Goal: Entertainment & Leisure: Browse casually

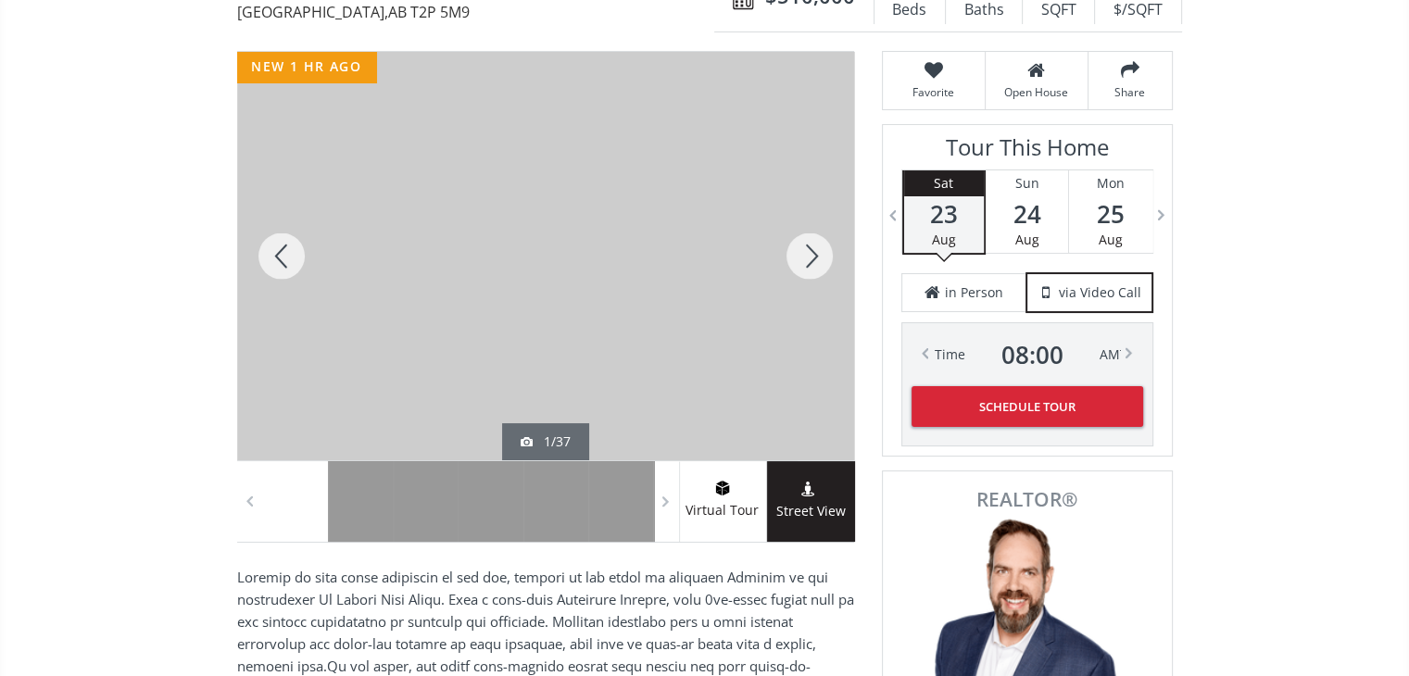
scroll to position [241, 0]
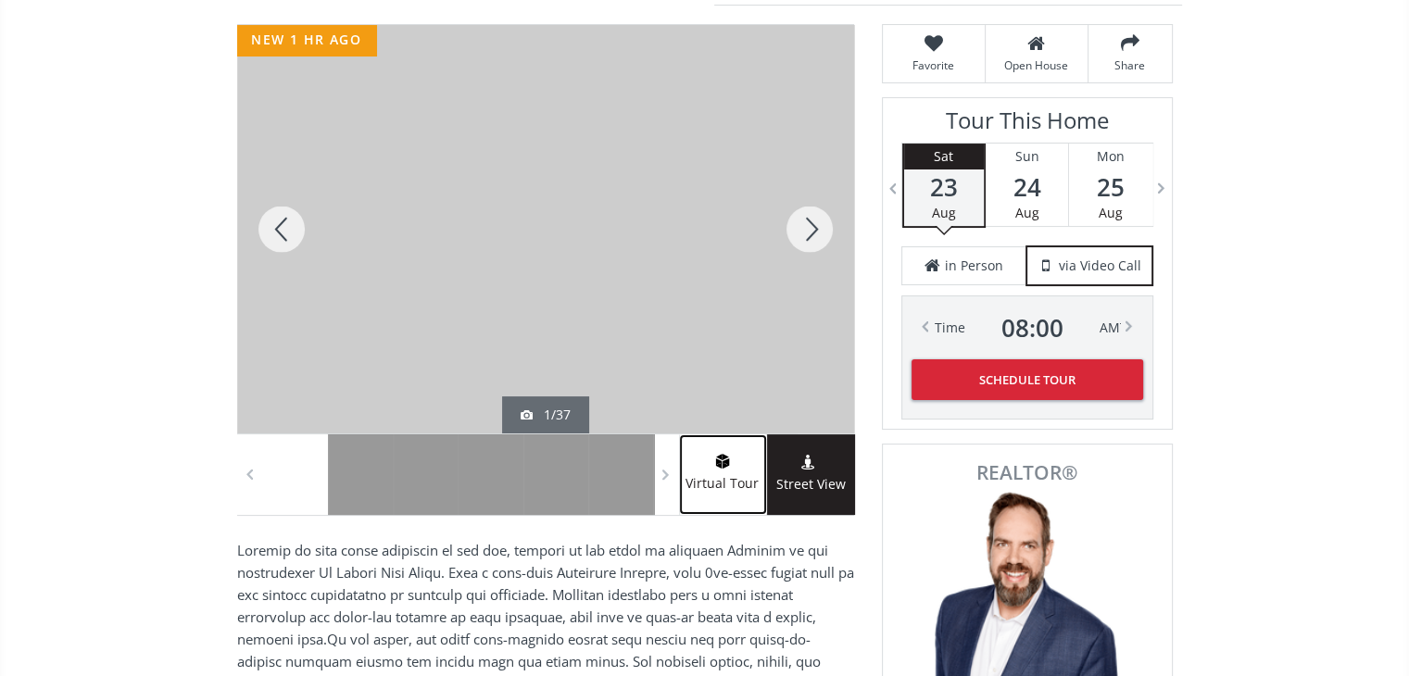
click at [699, 474] on span "Virtual Tour" at bounding box center [722, 484] width 87 height 21
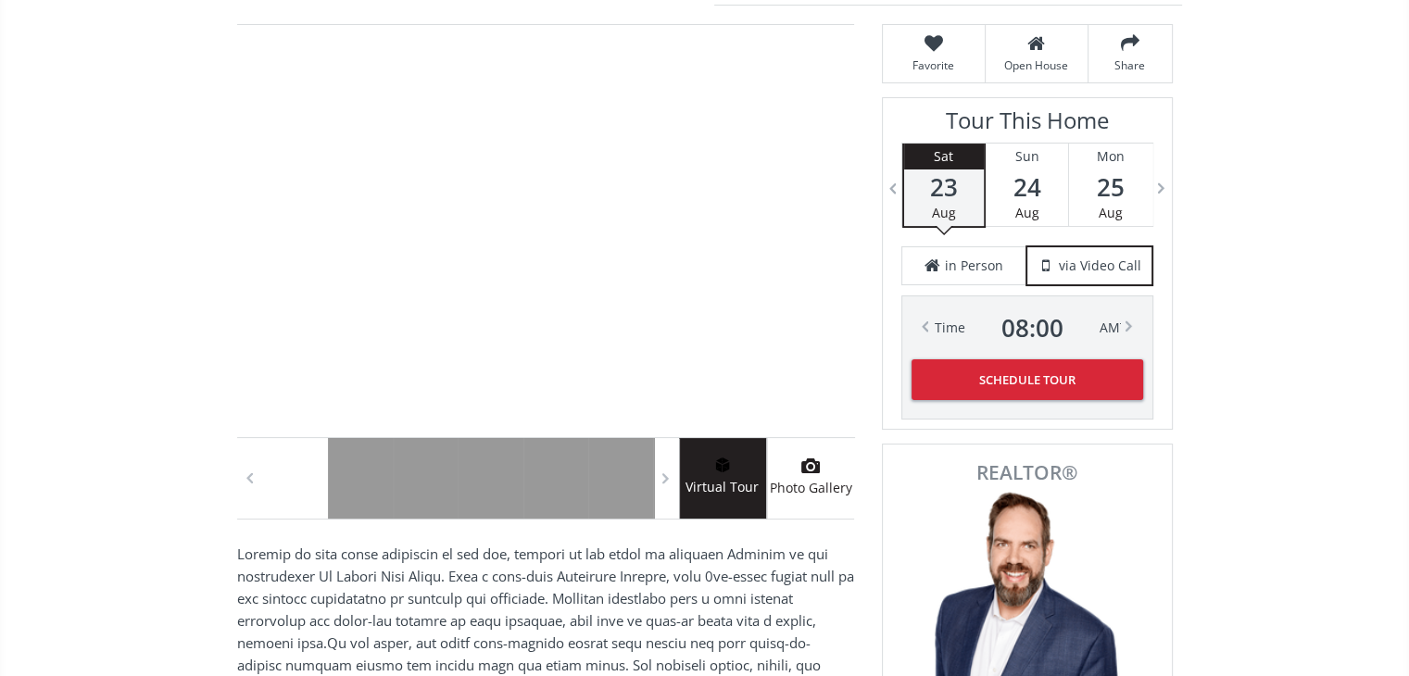
click at [812, 472] on use at bounding box center [811, 466] width 19 height 15
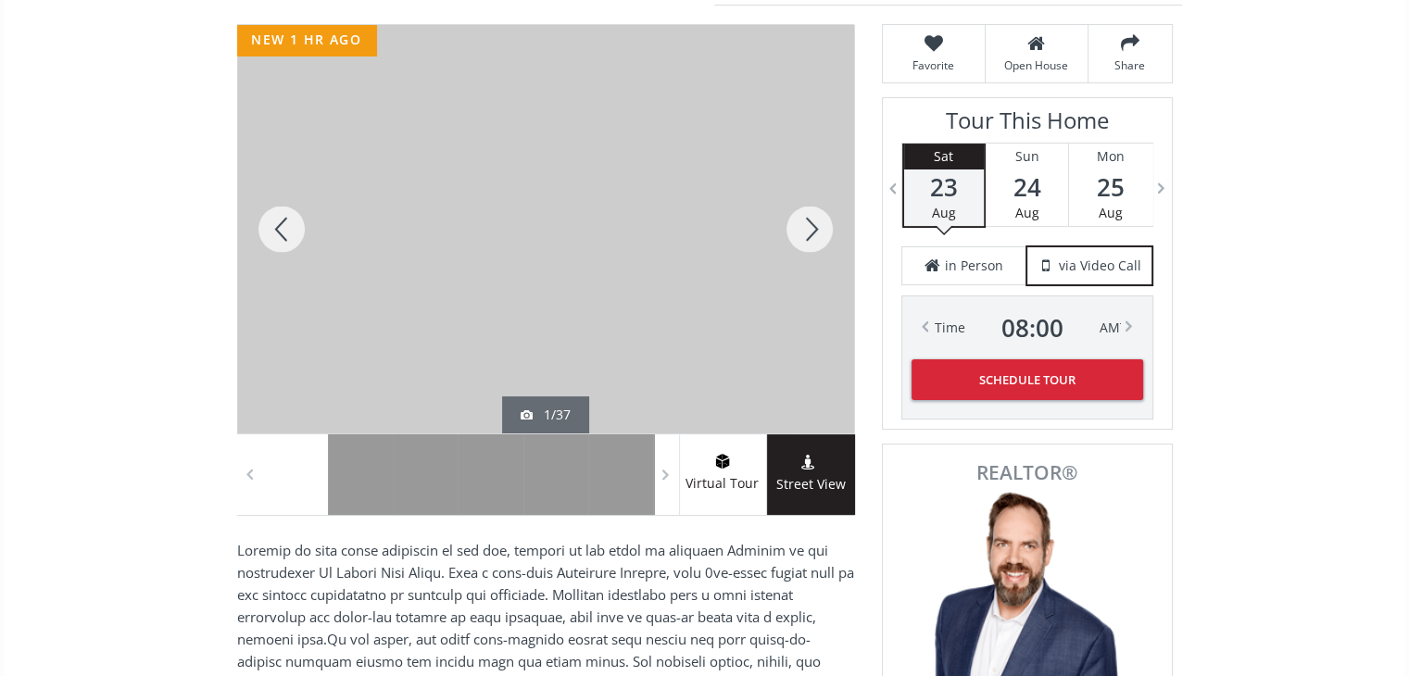
click at [810, 234] on div at bounding box center [809, 229] width 89 height 409
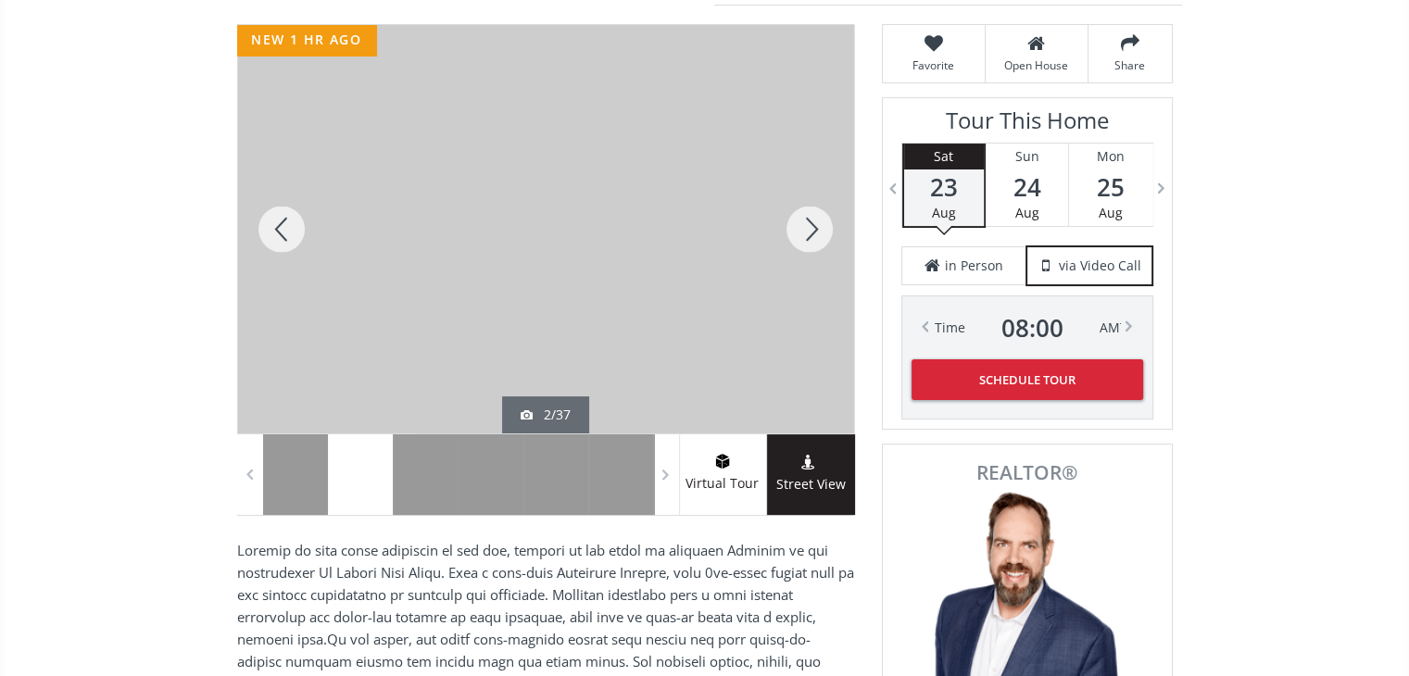
click at [810, 234] on div at bounding box center [809, 229] width 89 height 409
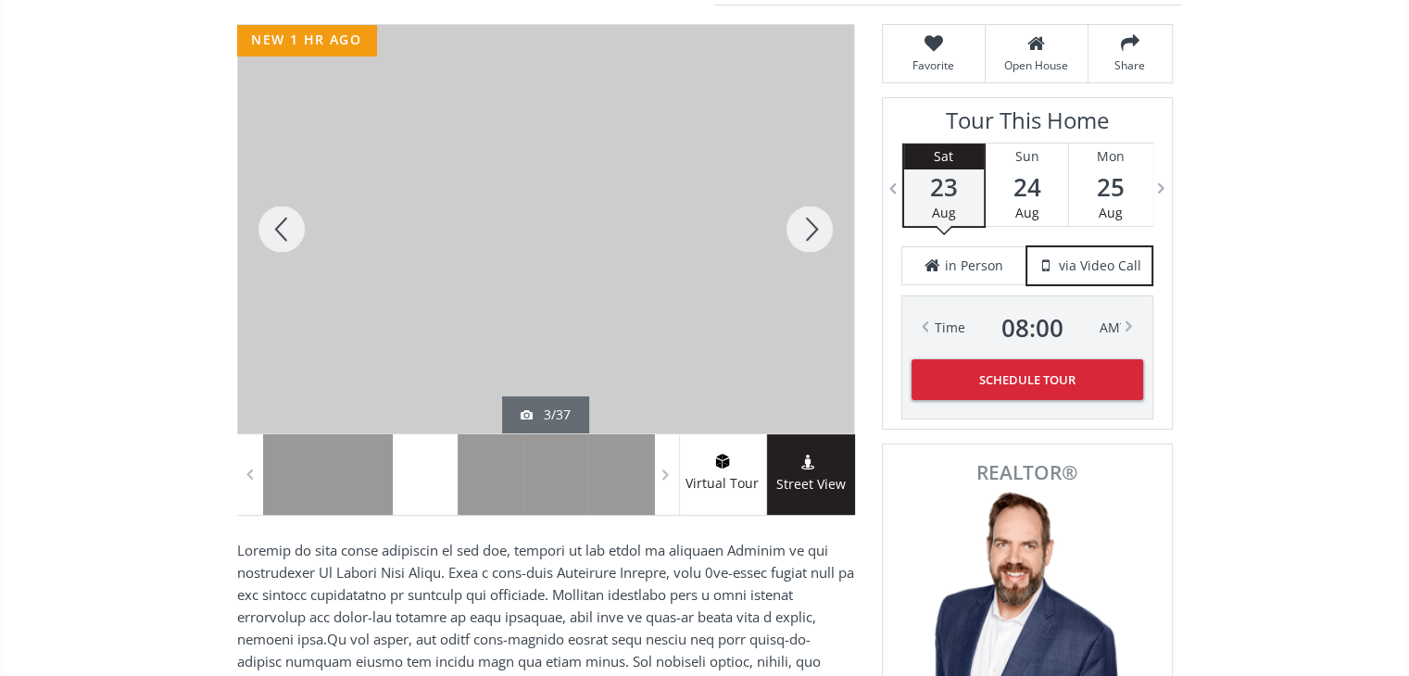
click at [810, 234] on div at bounding box center [809, 229] width 89 height 409
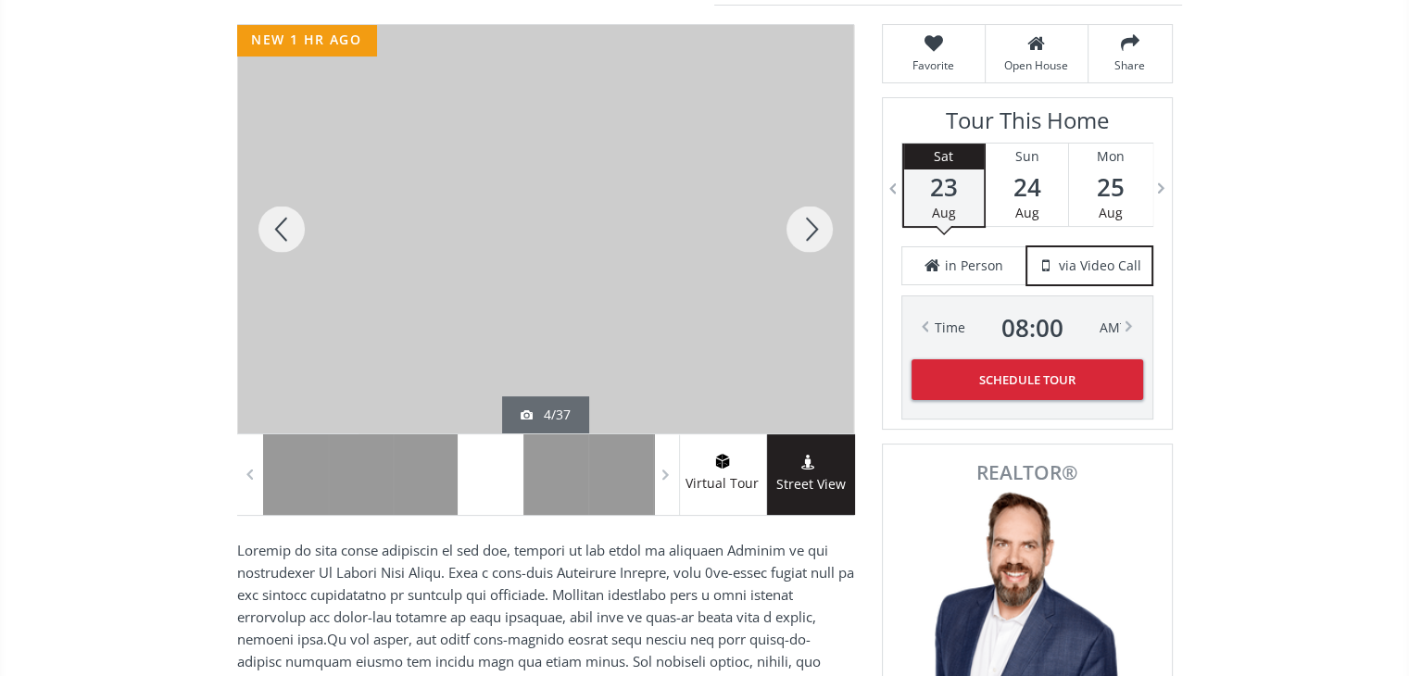
click at [810, 234] on div at bounding box center [809, 229] width 89 height 409
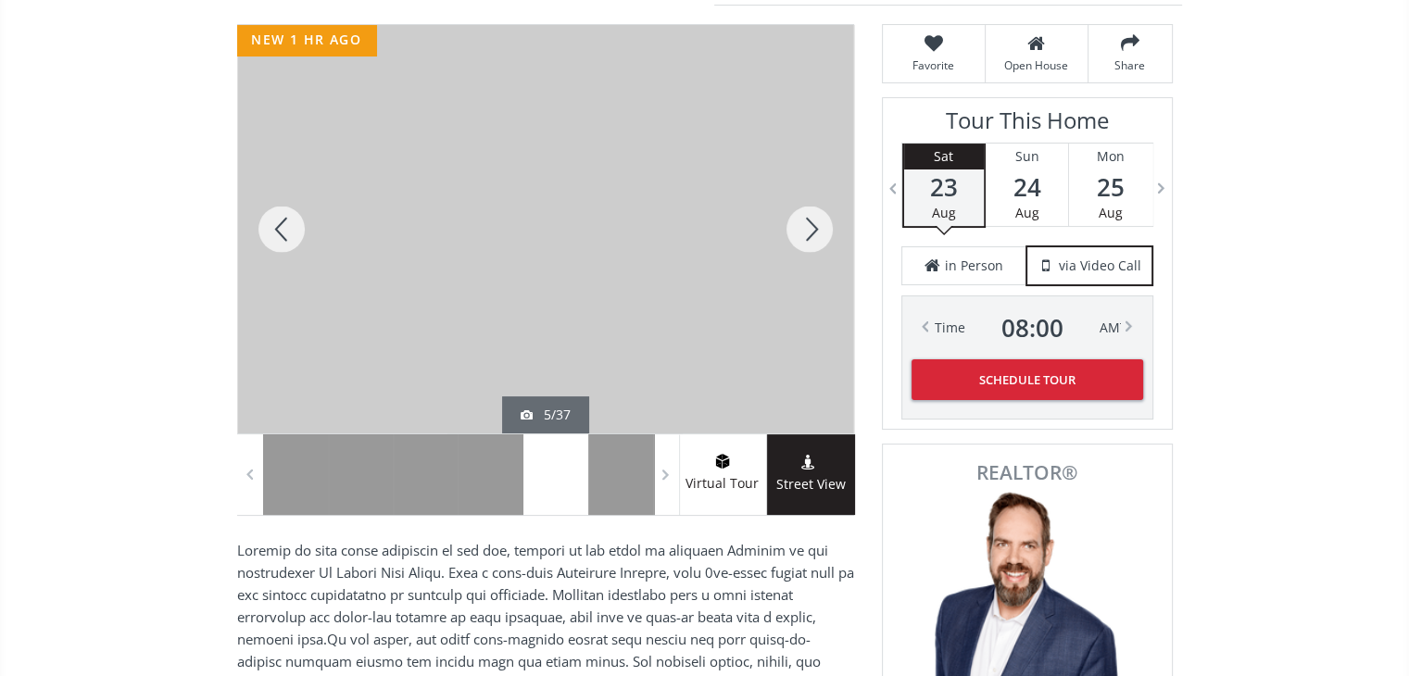
click at [810, 234] on div at bounding box center [809, 229] width 89 height 409
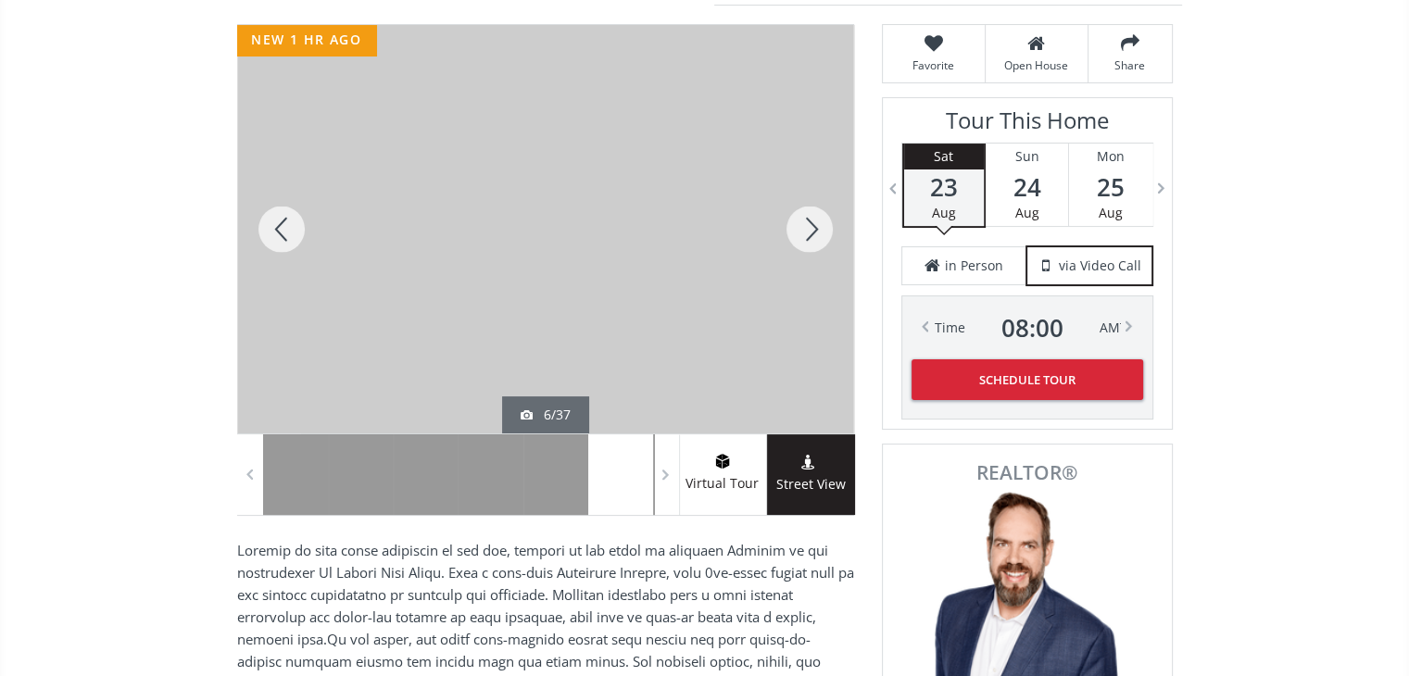
click at [810, 234] on div at bounding box center [809, 229] width 89 height 409
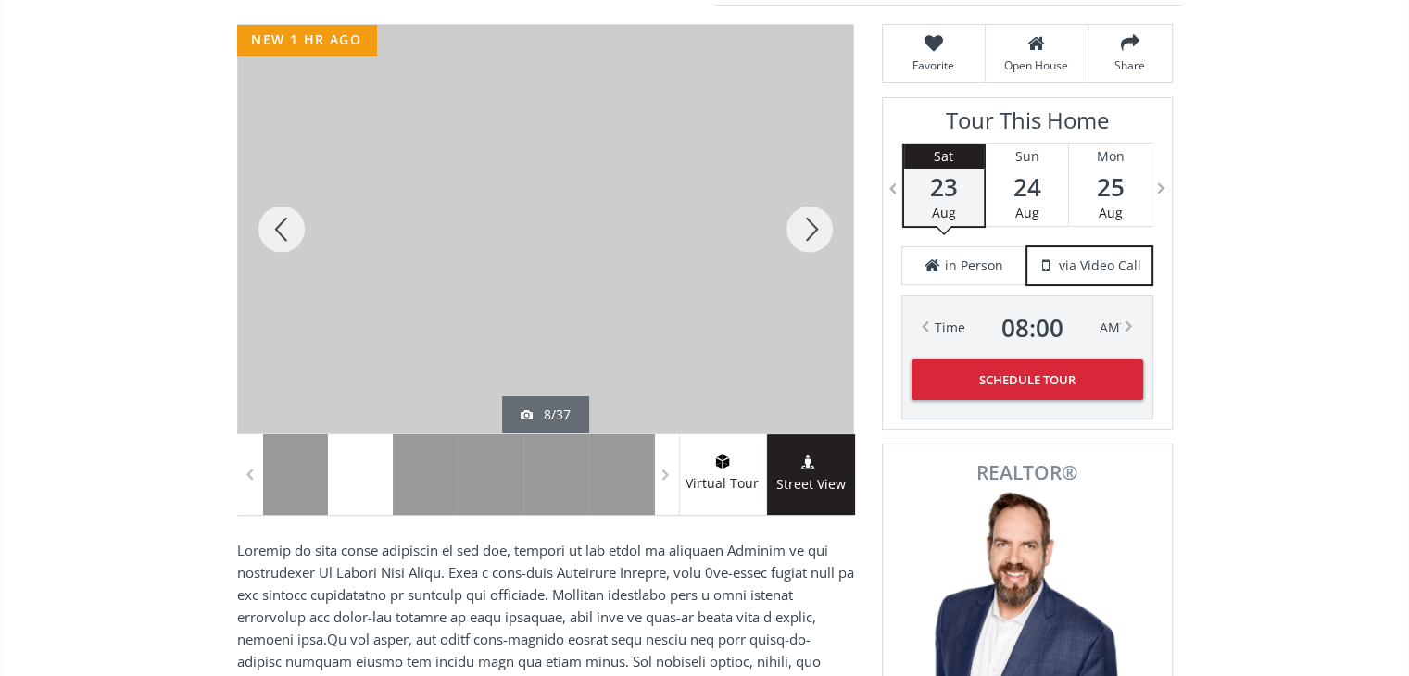
click at [810, 234] on div at bounding box center [809, 229] width 89 height 409
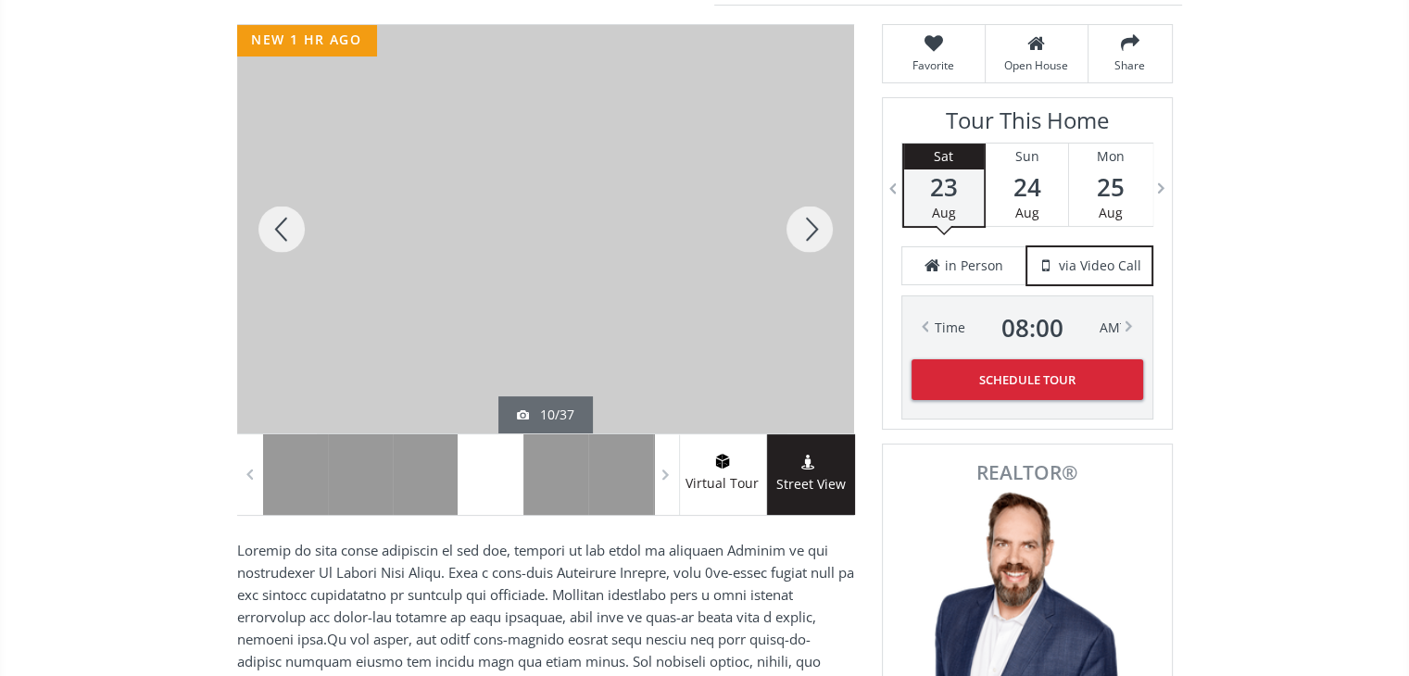
click at [810, 234] on div at bounding box center [809, 229] width 89 height 409
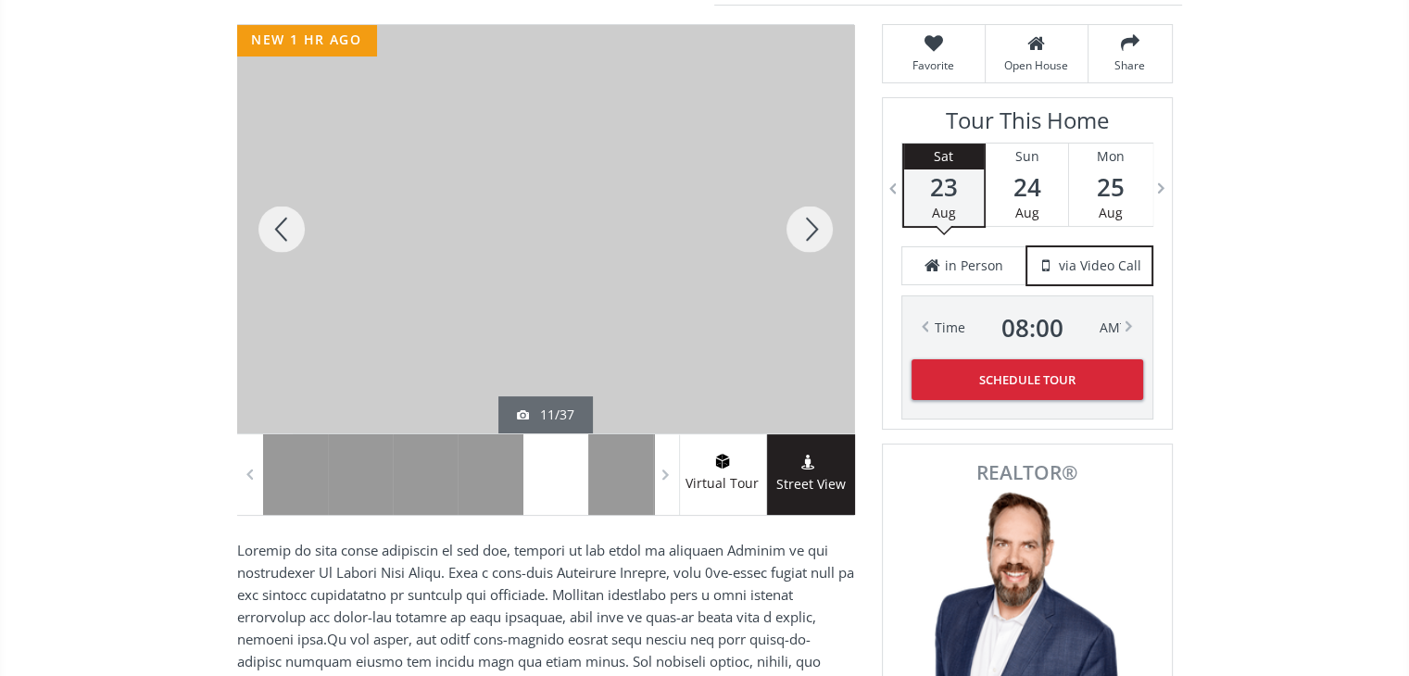
click at [810, 234] on div at bounding box center [809, 229] width 89 height 409
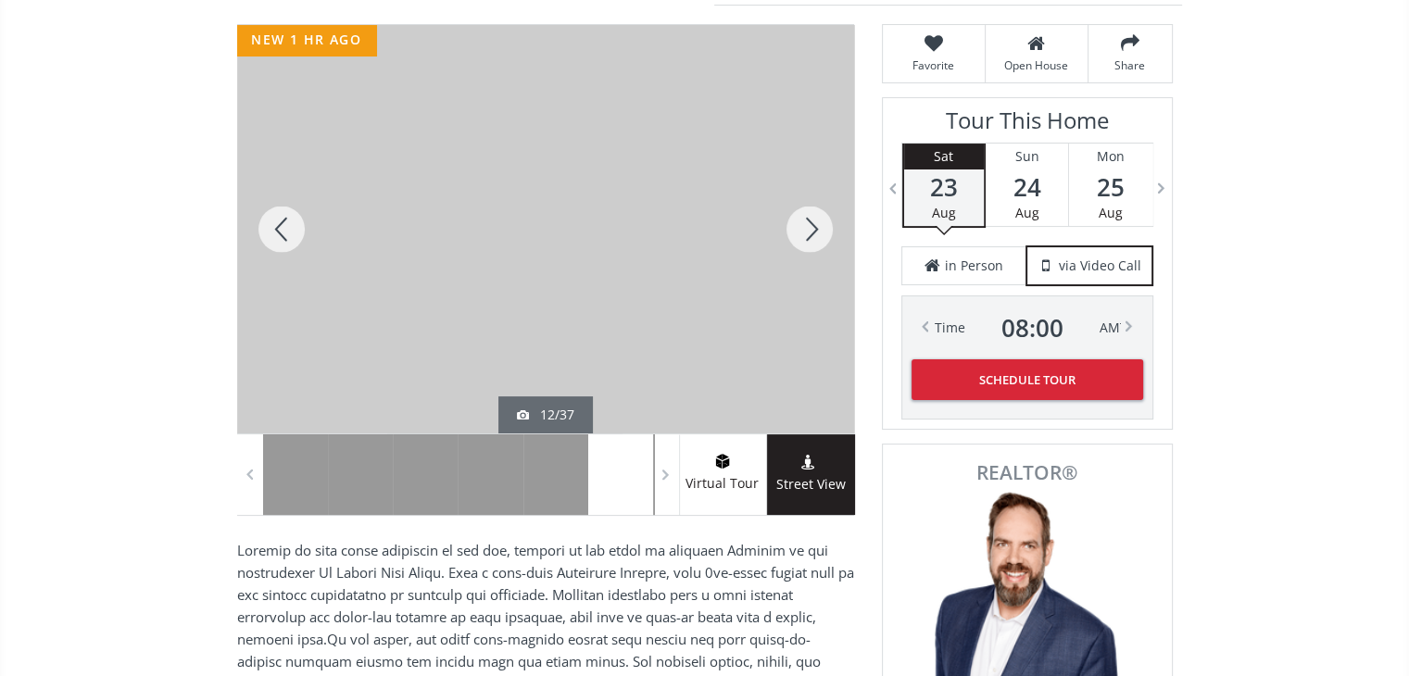
click at [810, 234] on div at bounding box center [809, 229] width 89 height 409
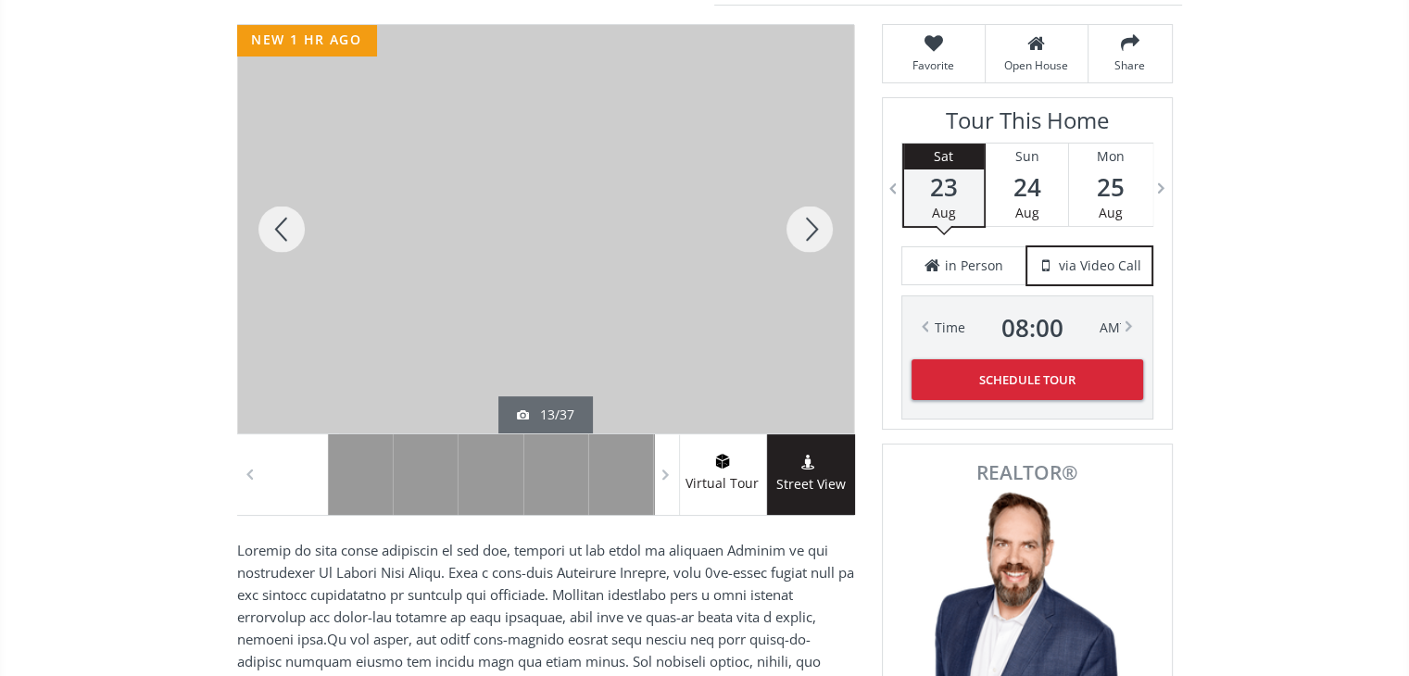
click at [810, 234] on div at bounding box center [809, 229] width 89 height 409
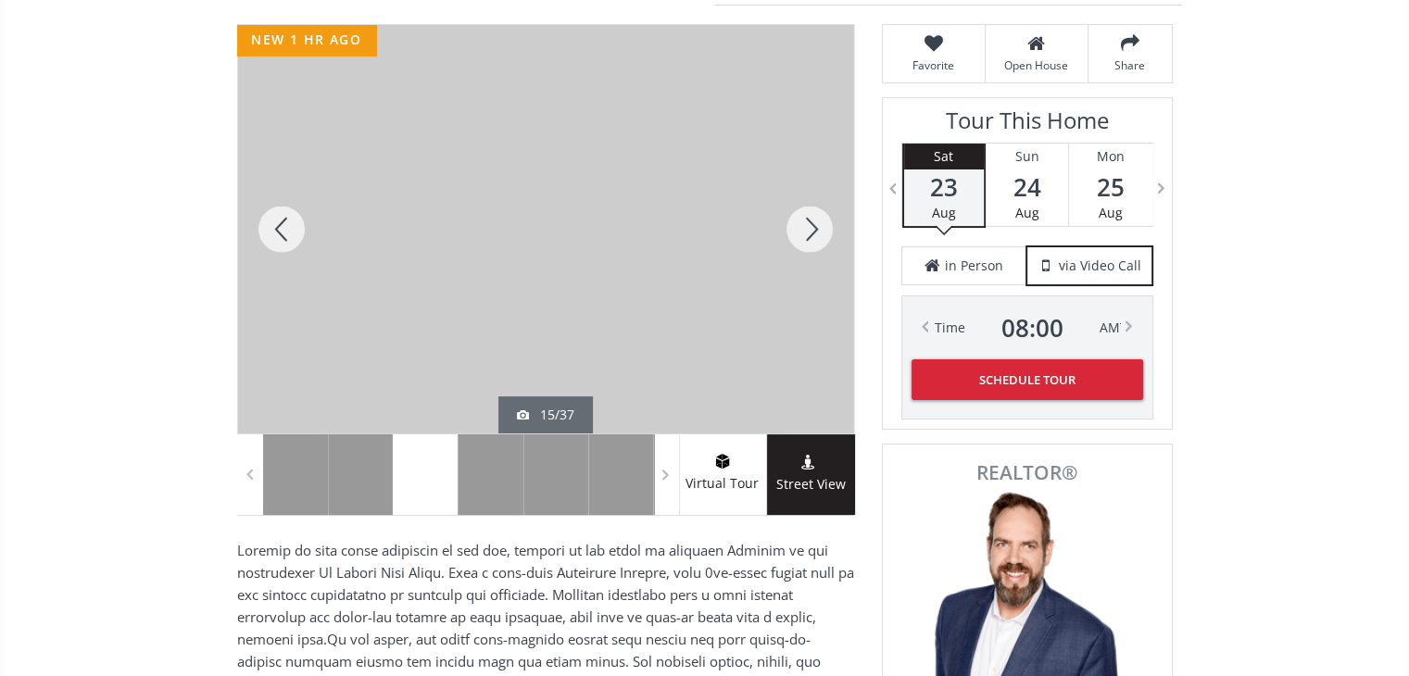
click at [810, 234] on div at bounding box center [809, 229] width 89 height 409
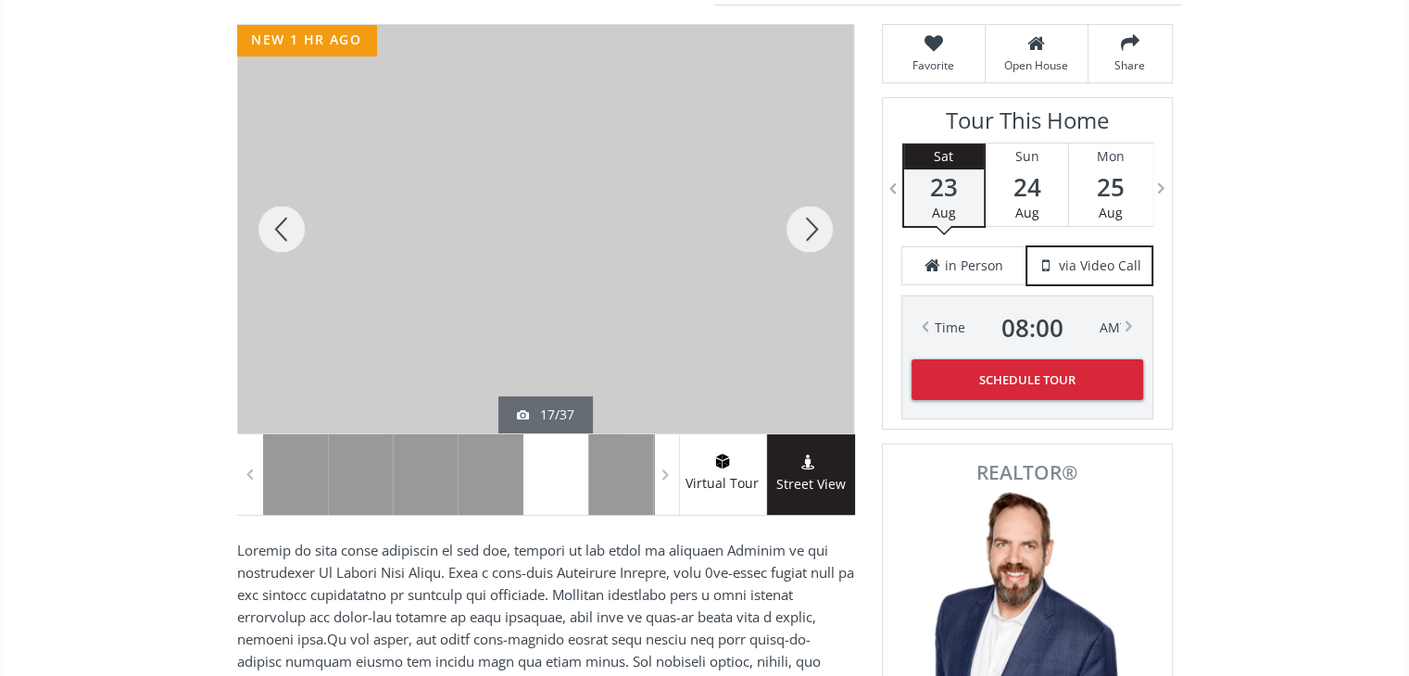
click at [271, 212] on div at bounding box center [281, 229] width 89 height 409
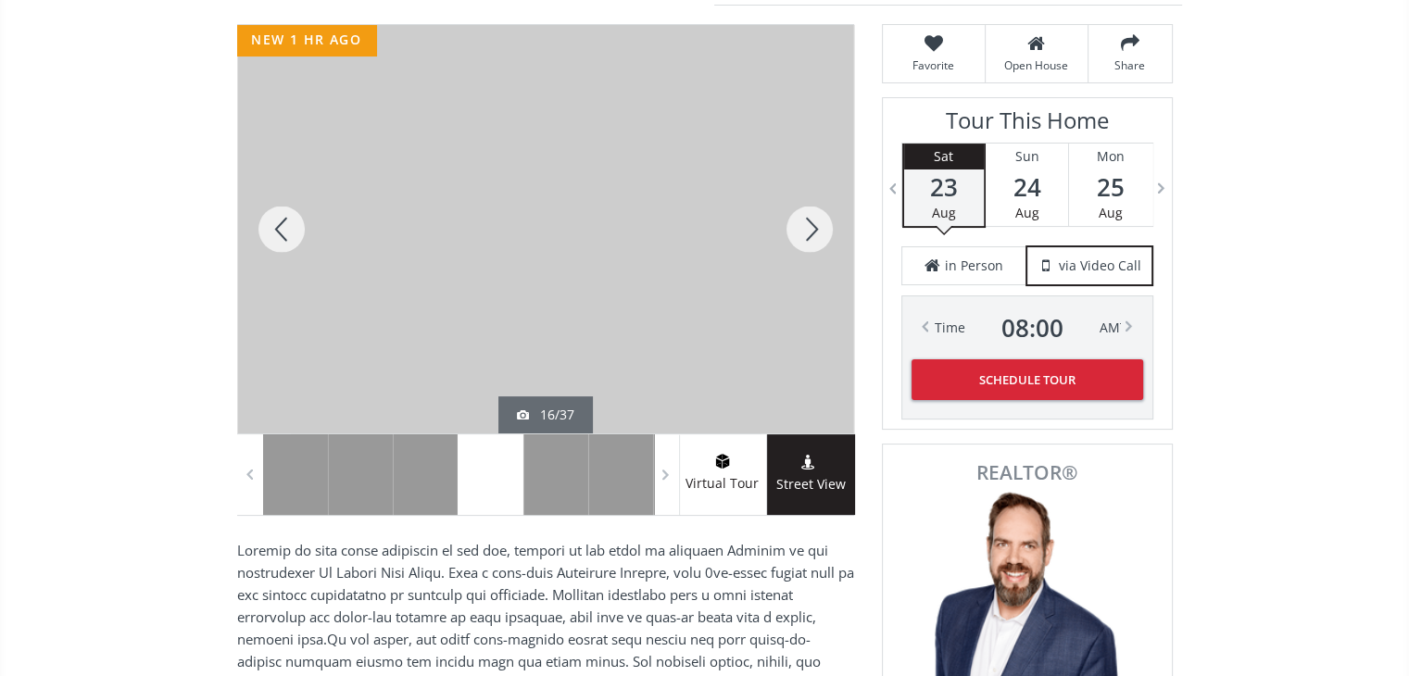
click at [271, 212] on div at bounding box center [281, 229] width 89 height 409
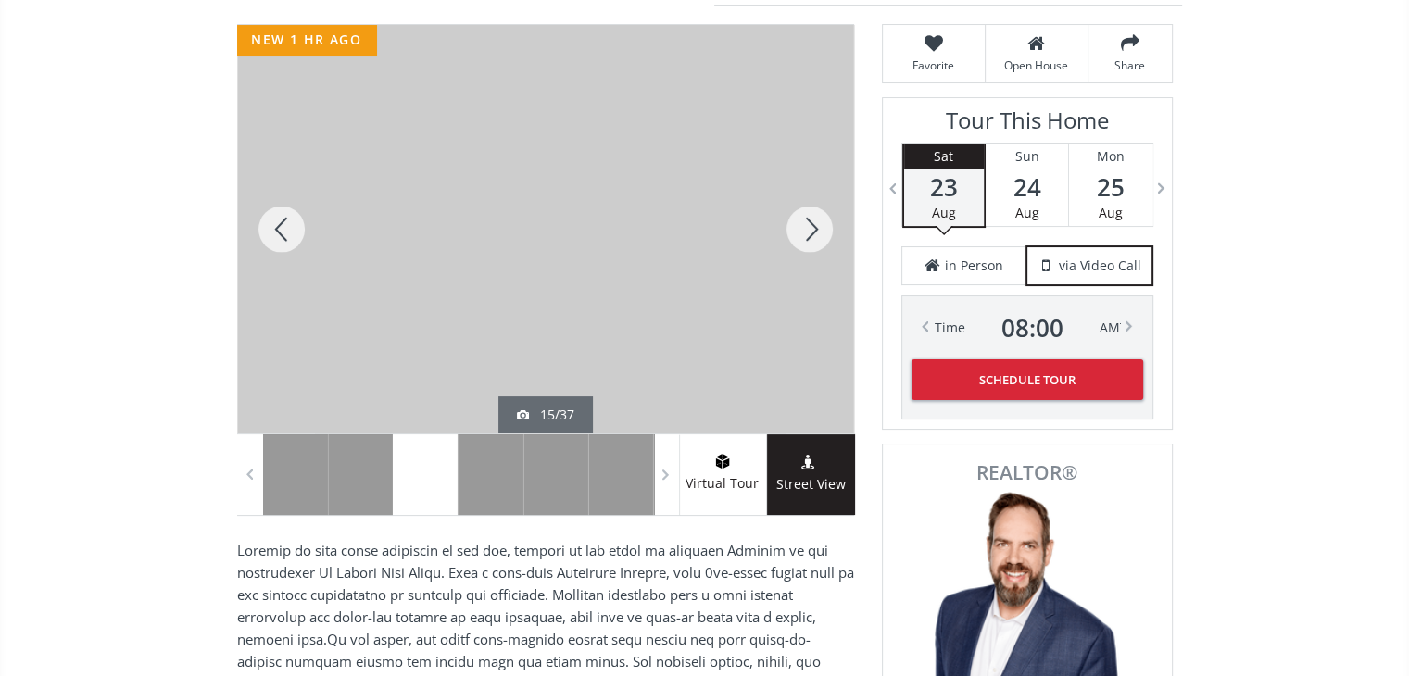
click at [271, 212] on div at bounding box center [281, 229] width 89 height 409
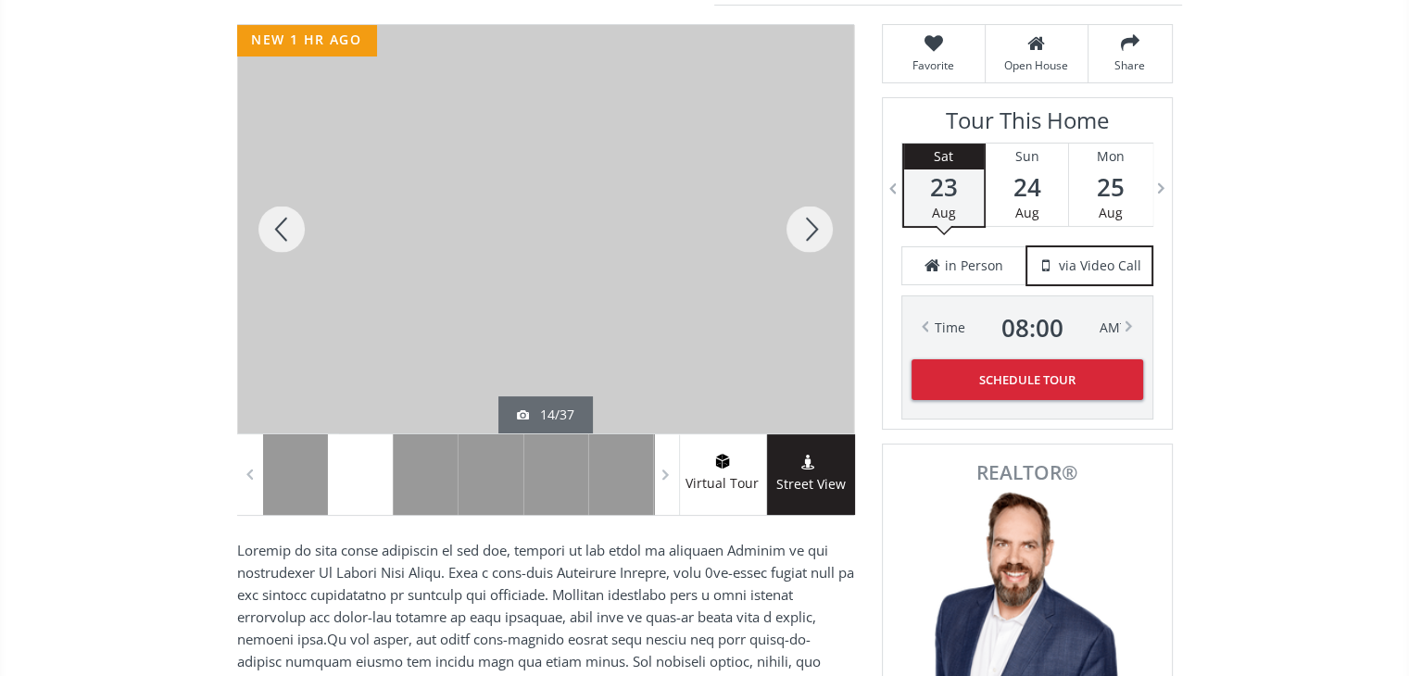
click at [790, 228] on div at bounding box center [809, 229] width 89 height 409
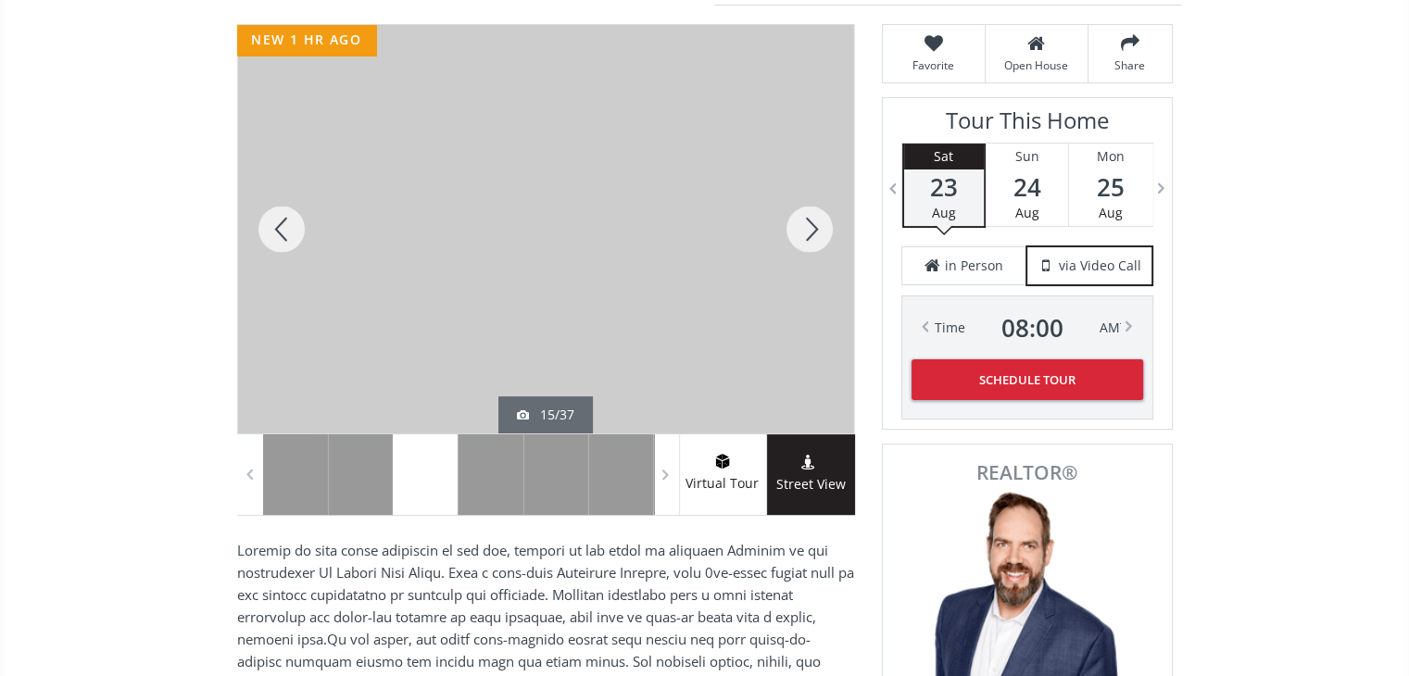
click at [790, 228] on div at bounding box center [809, 229] width 89 height 409
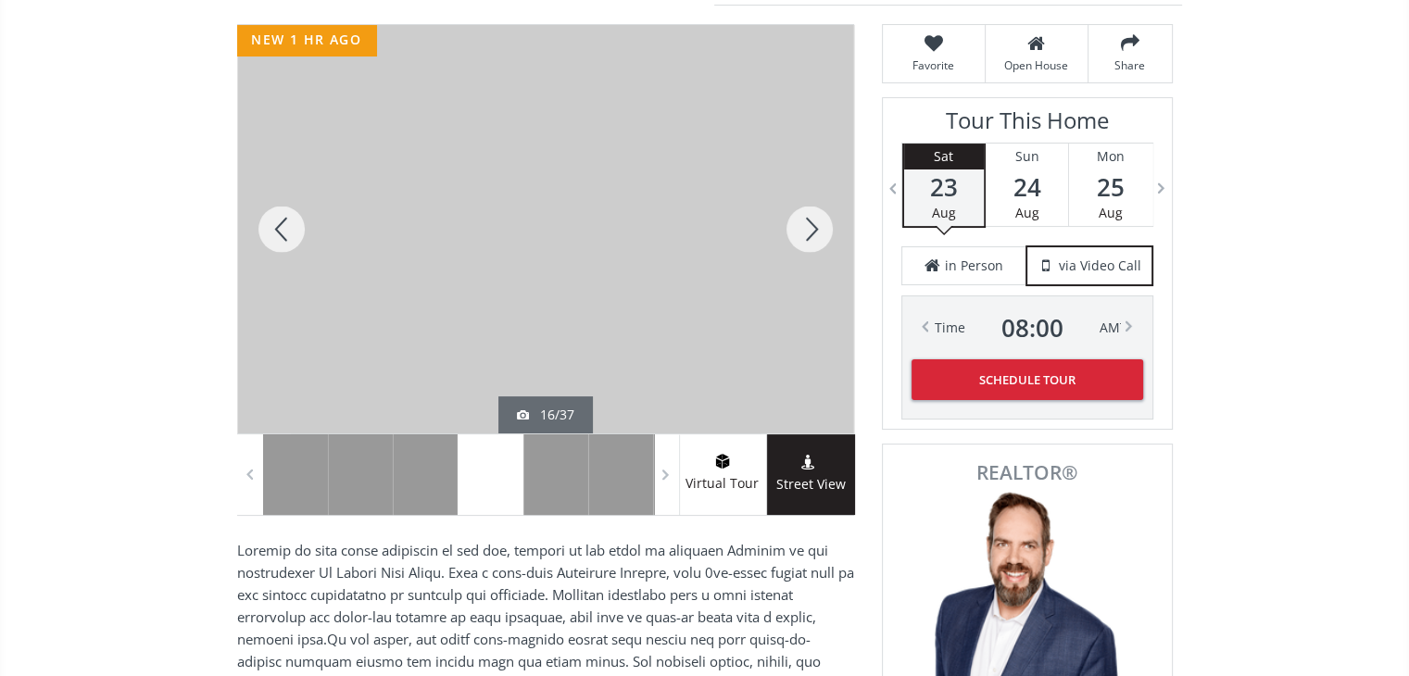
click at [790, 228] on div at bounding box center [809, 229] width 89 height 409
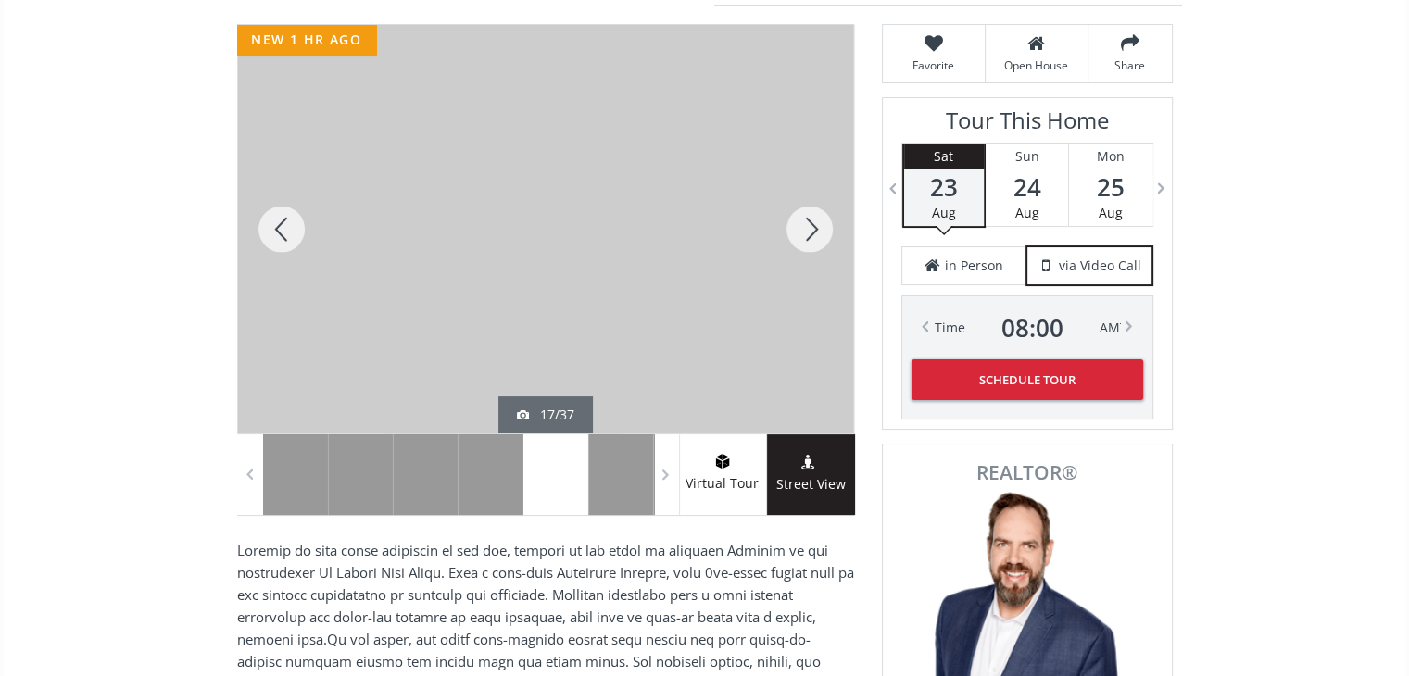
click at [790, 228] on div at bounding box center [809, 229] width 89 height 409
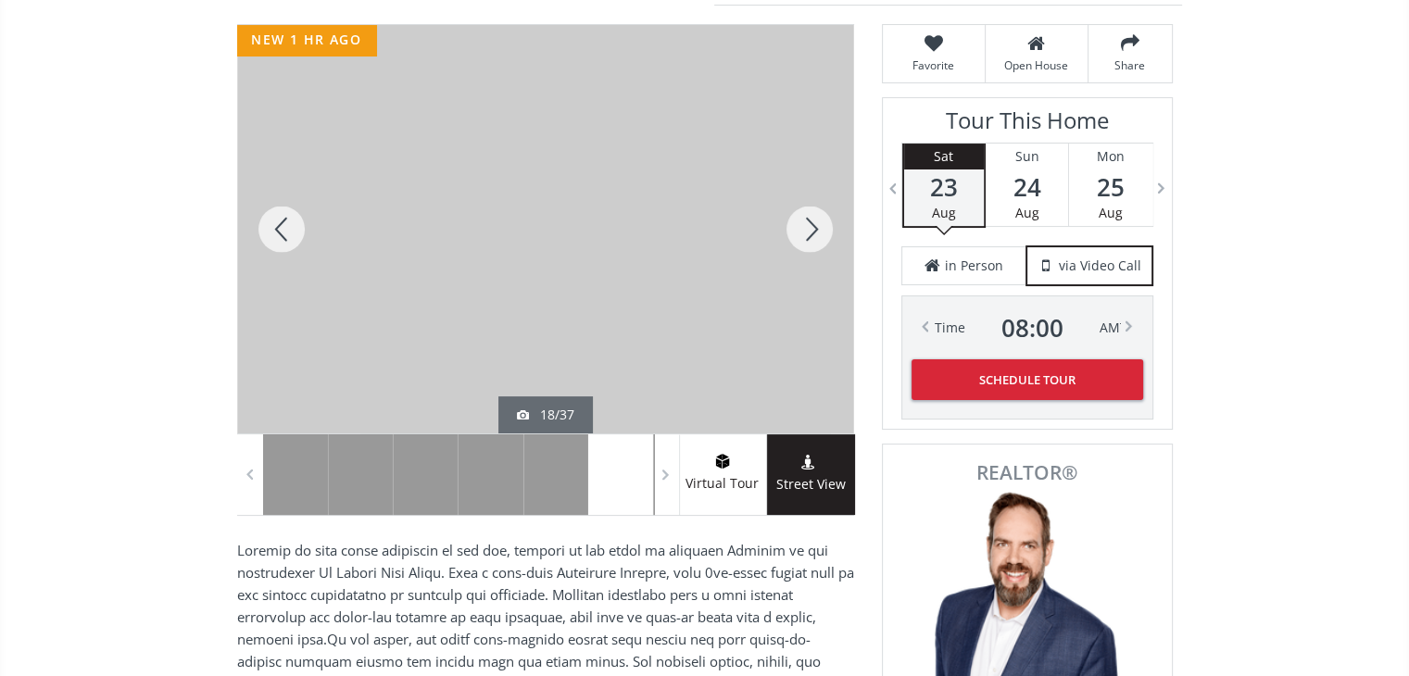
click at [790, 228] on div at bounding box center [809, 229] width 89 height 409
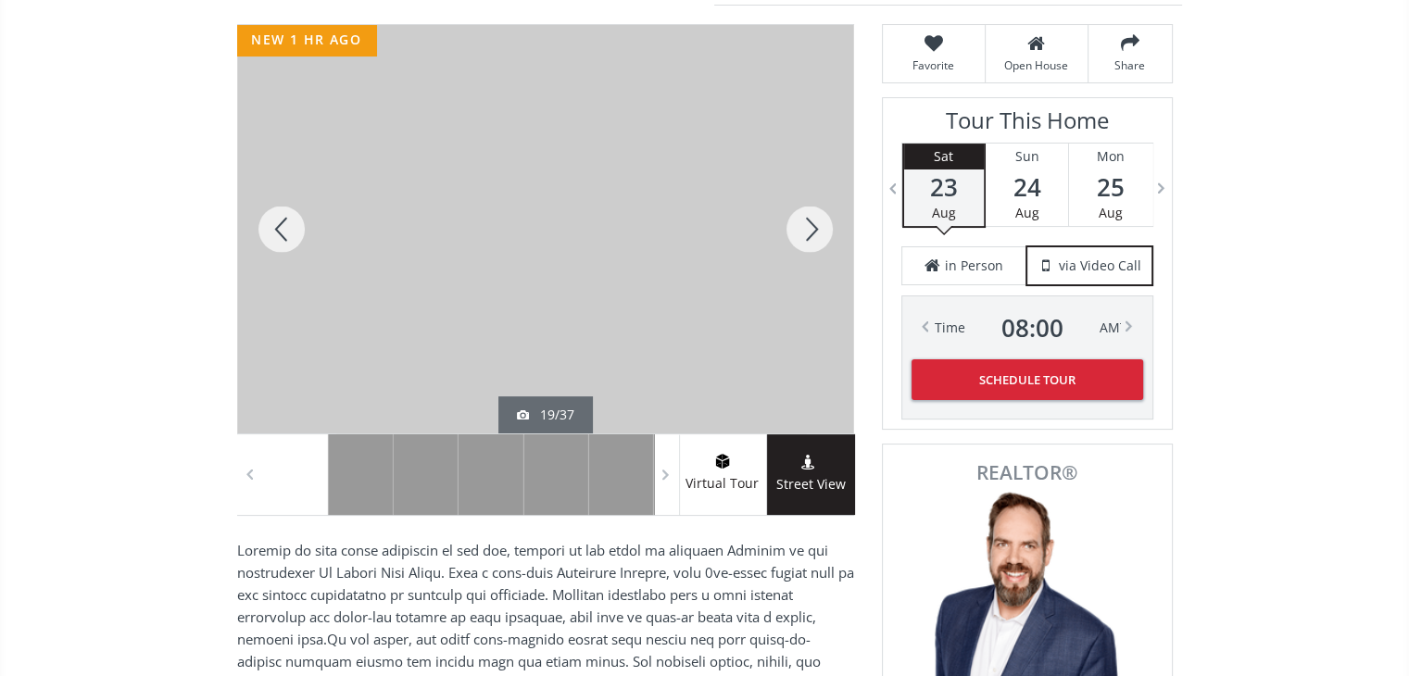
click at [790, 228] on div at bounding box center [809, 229] width 89 height 409
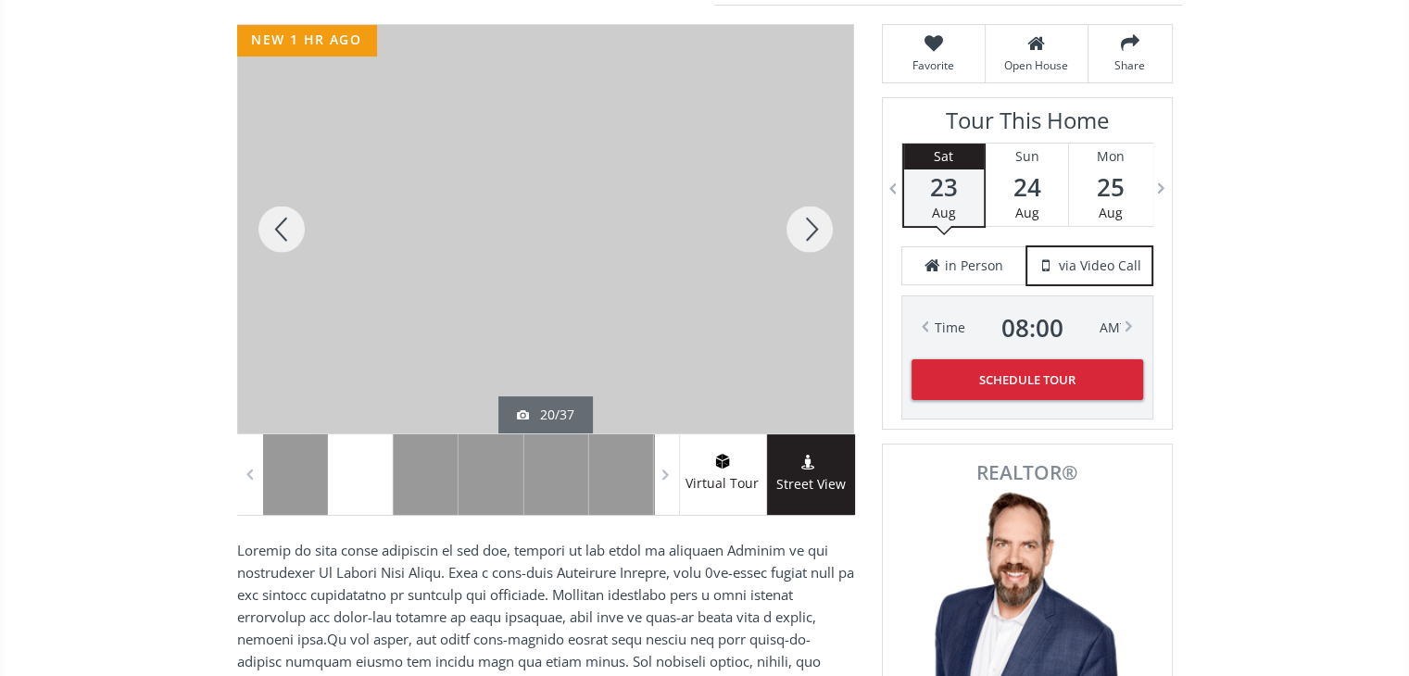
click at [790, 228] on div at bounding box center [809, 229] width 89 height 409
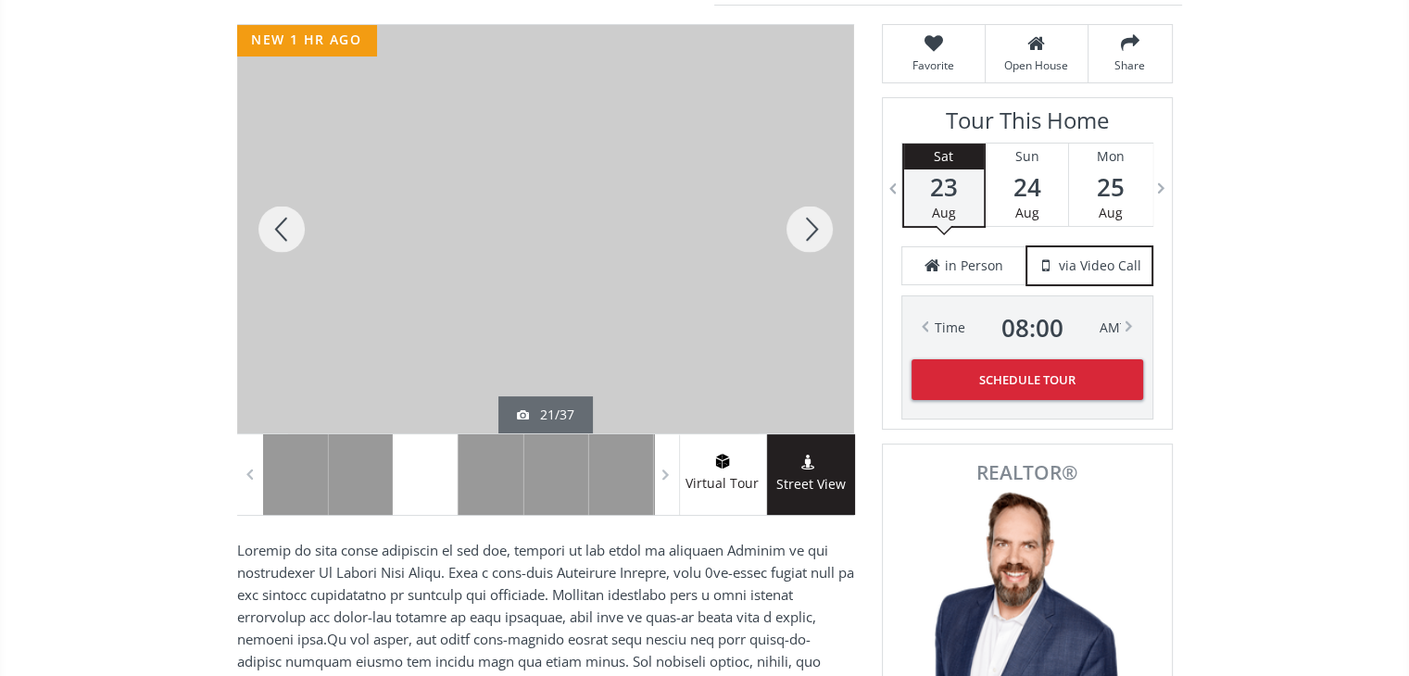
click at [790, 228] on div at bounding box center [809, 229] width 89 height 409
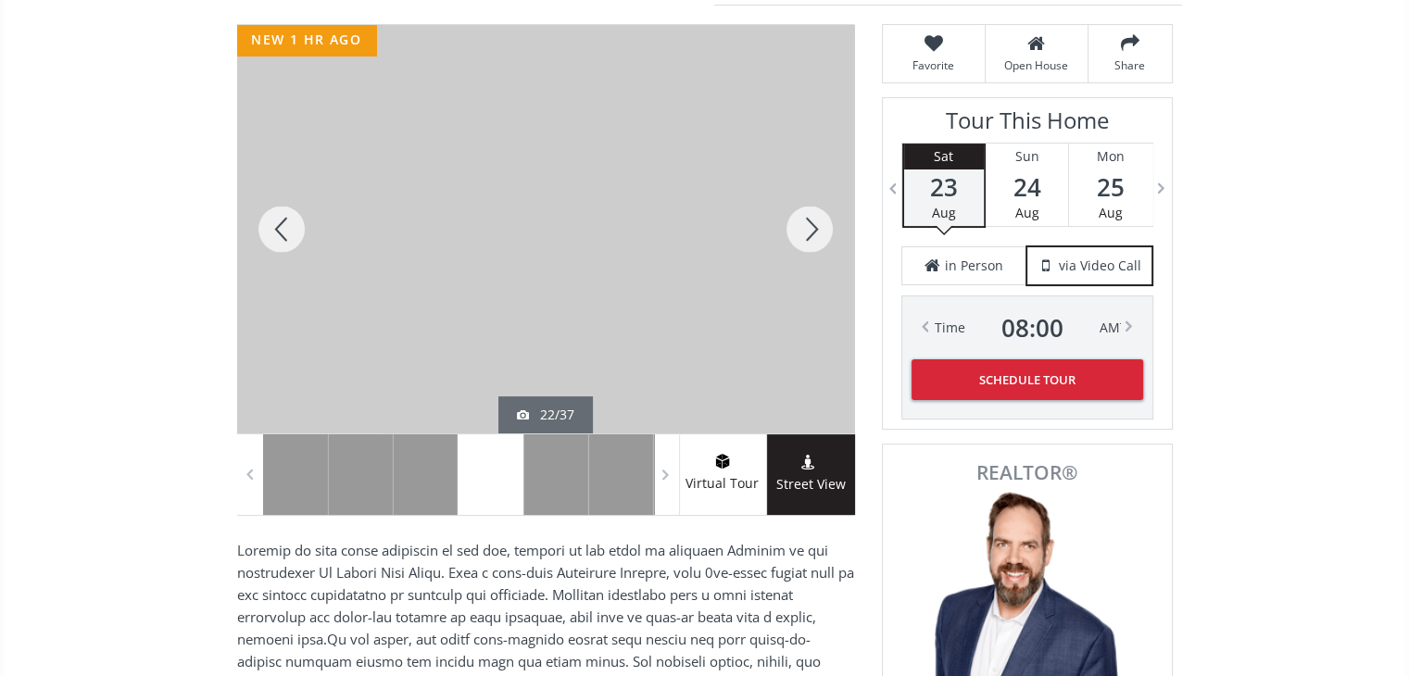
click at [790, 228] on div at bounding box center [809, 229] width 89 height 409
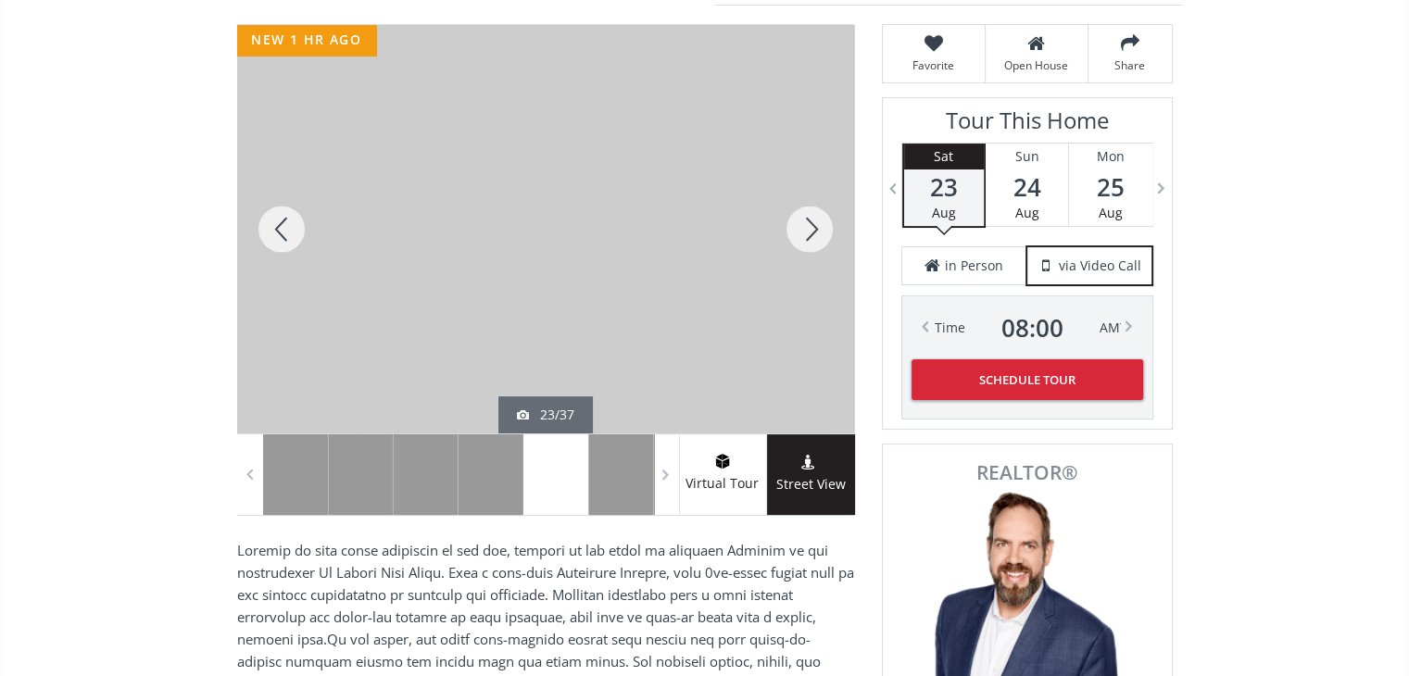
click at [790, 228] on div at bounding box center [809, 229] width 89 height 409
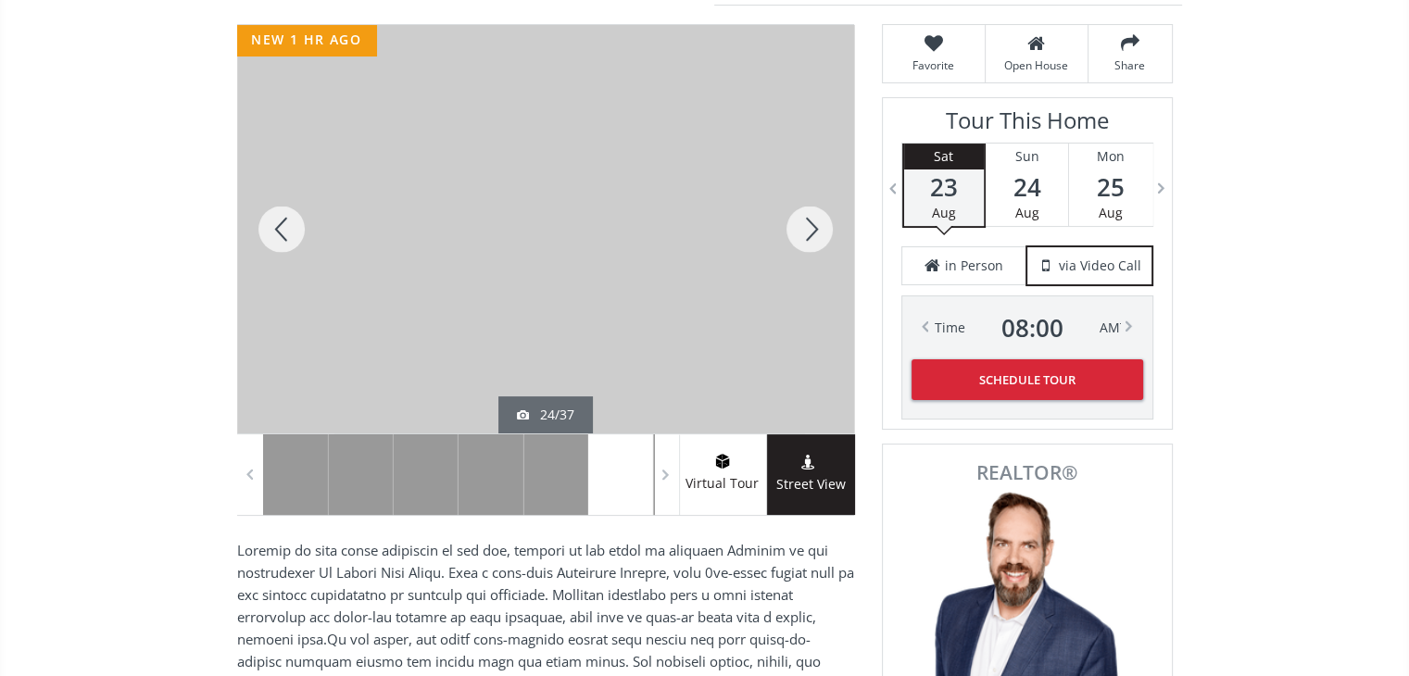
click at [790, 228] on div at bounding box center [809, 229] width 89 height 409
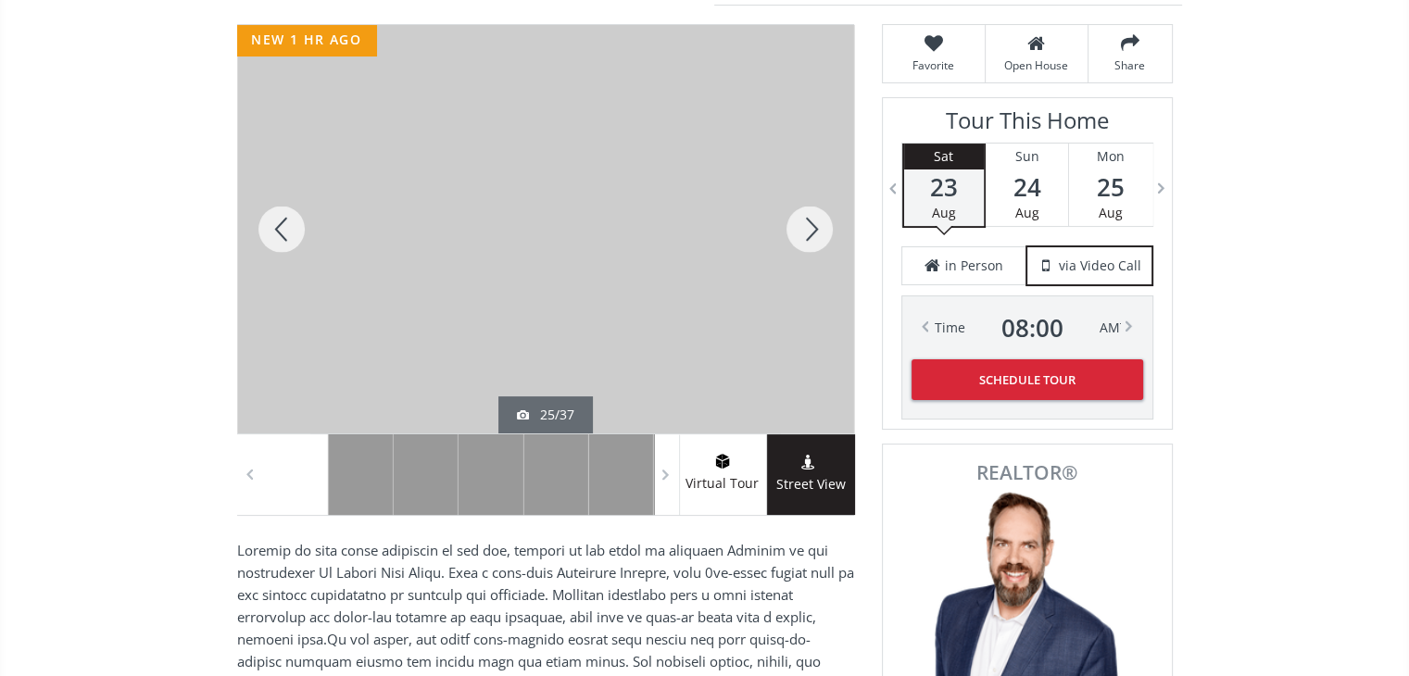
click at [790, 228] on div at bounding box center [809, 229] width 89 height 409
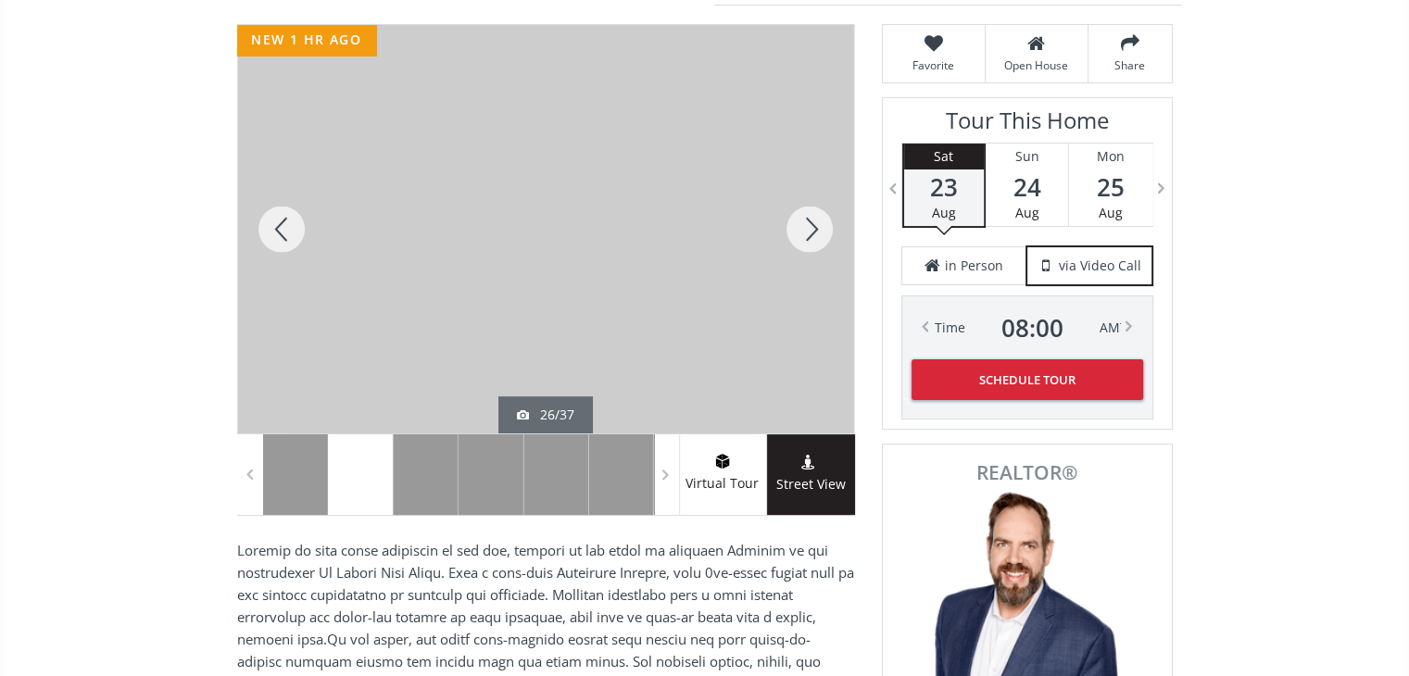
click at [790, 228] on div at bounding box center [809, 229] width 89 height 409
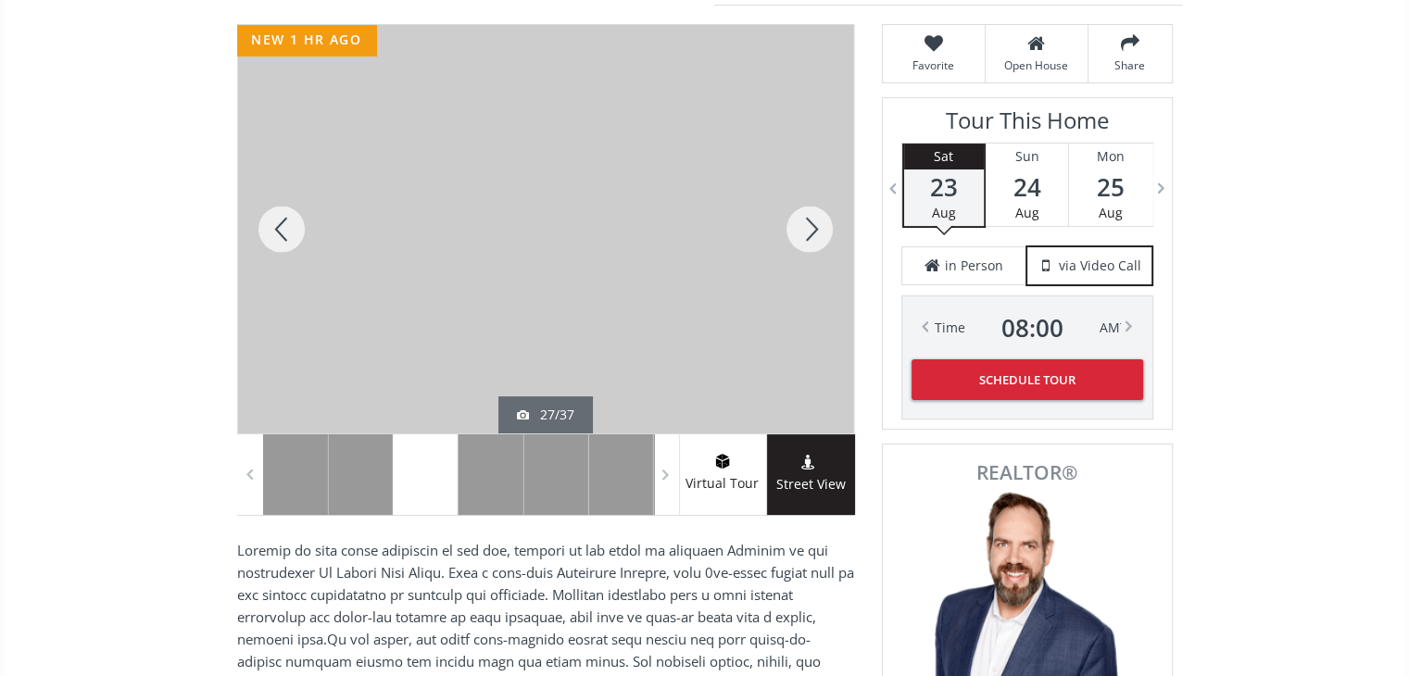
click at [790, 228] on div at bounding box center [809, 229] width 89 height 409
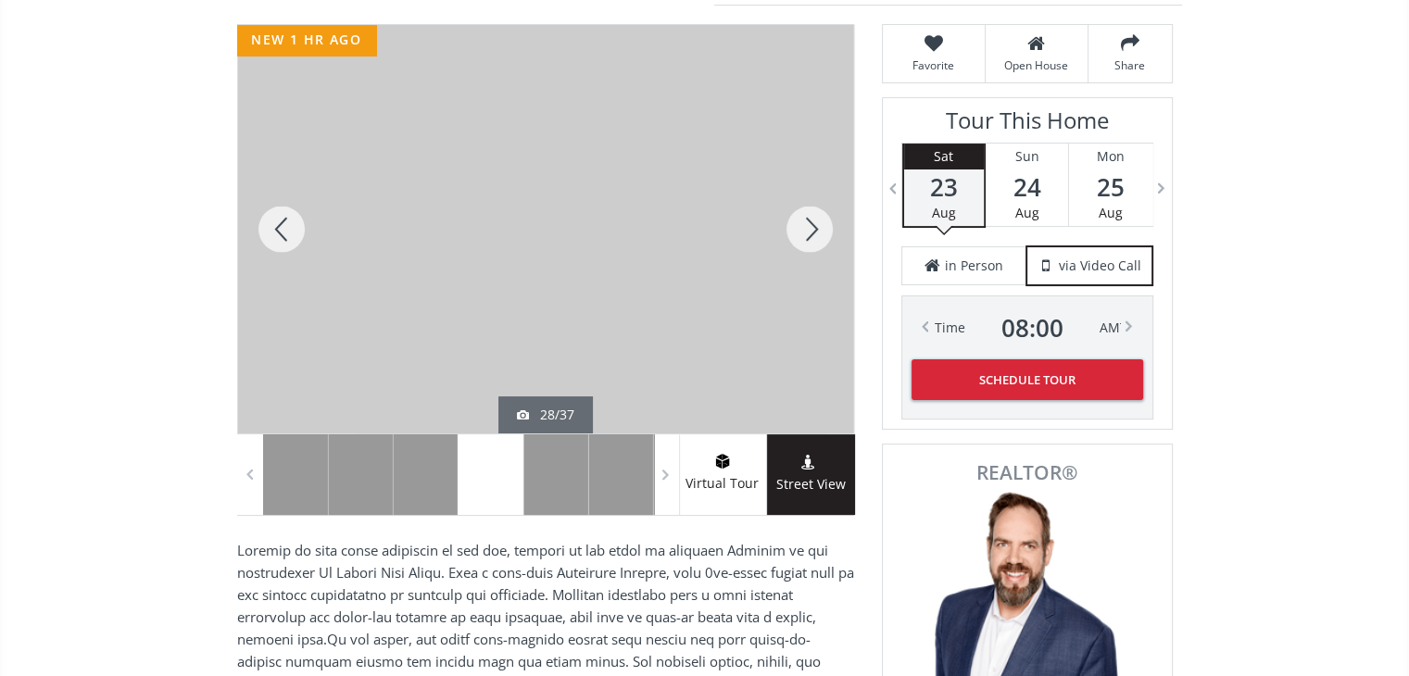
click at [790, 228] on div at bounding box center [809, 229] width 89 height 409
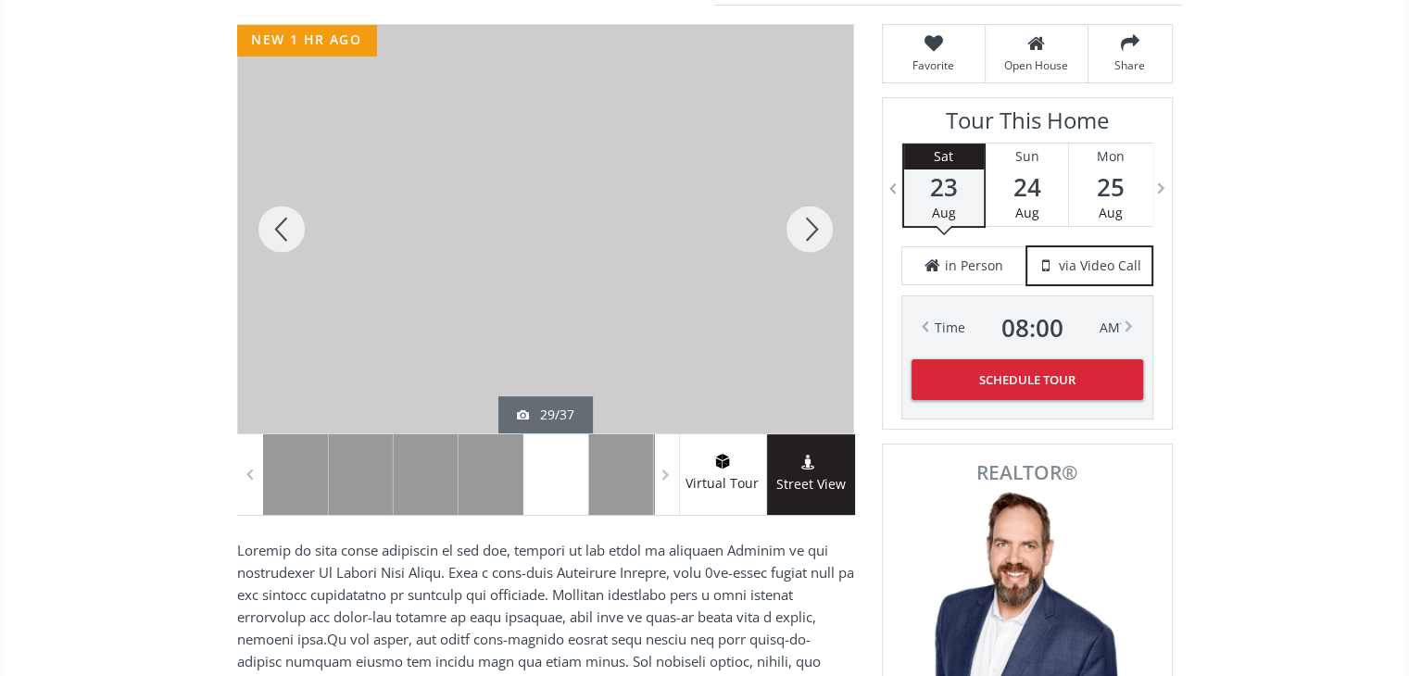
click at [790, 228] on div at bounding box center [809, 229] width 89 height 409
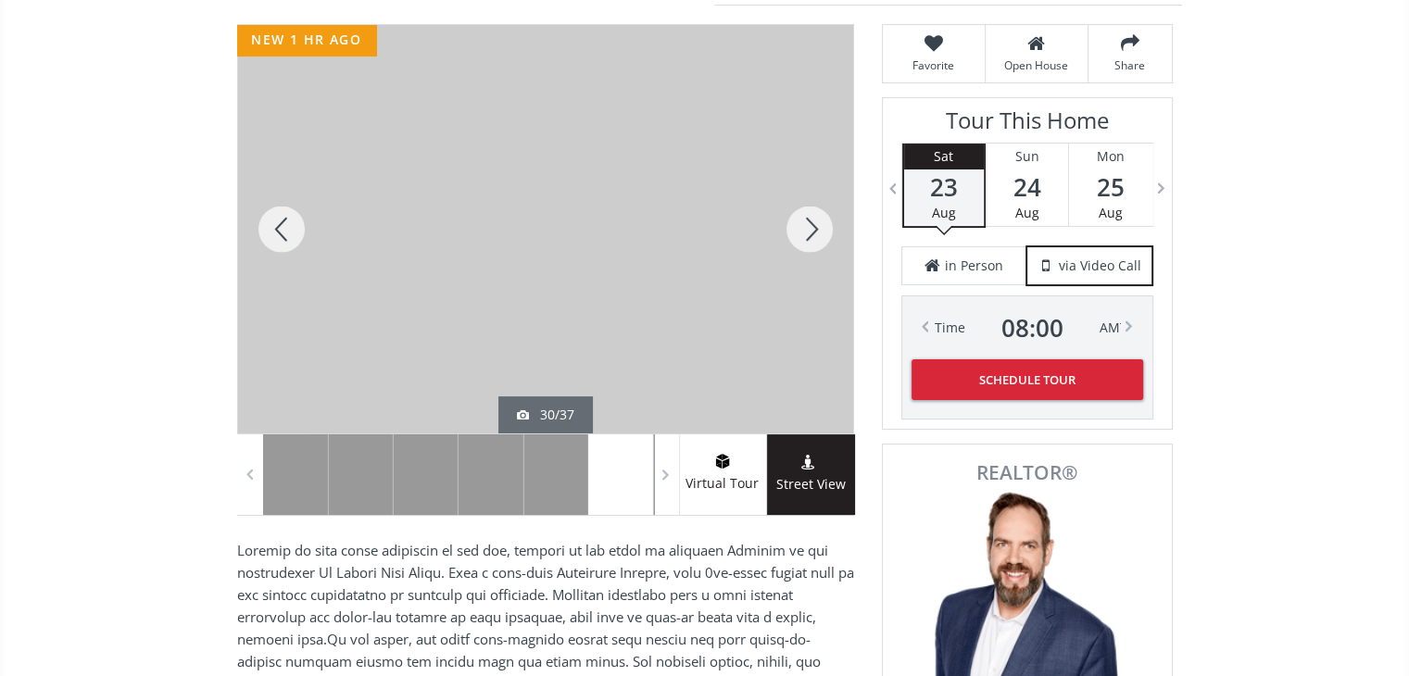
click at [790, 228] on div at bounding box center [809, 229] width 89 height 409
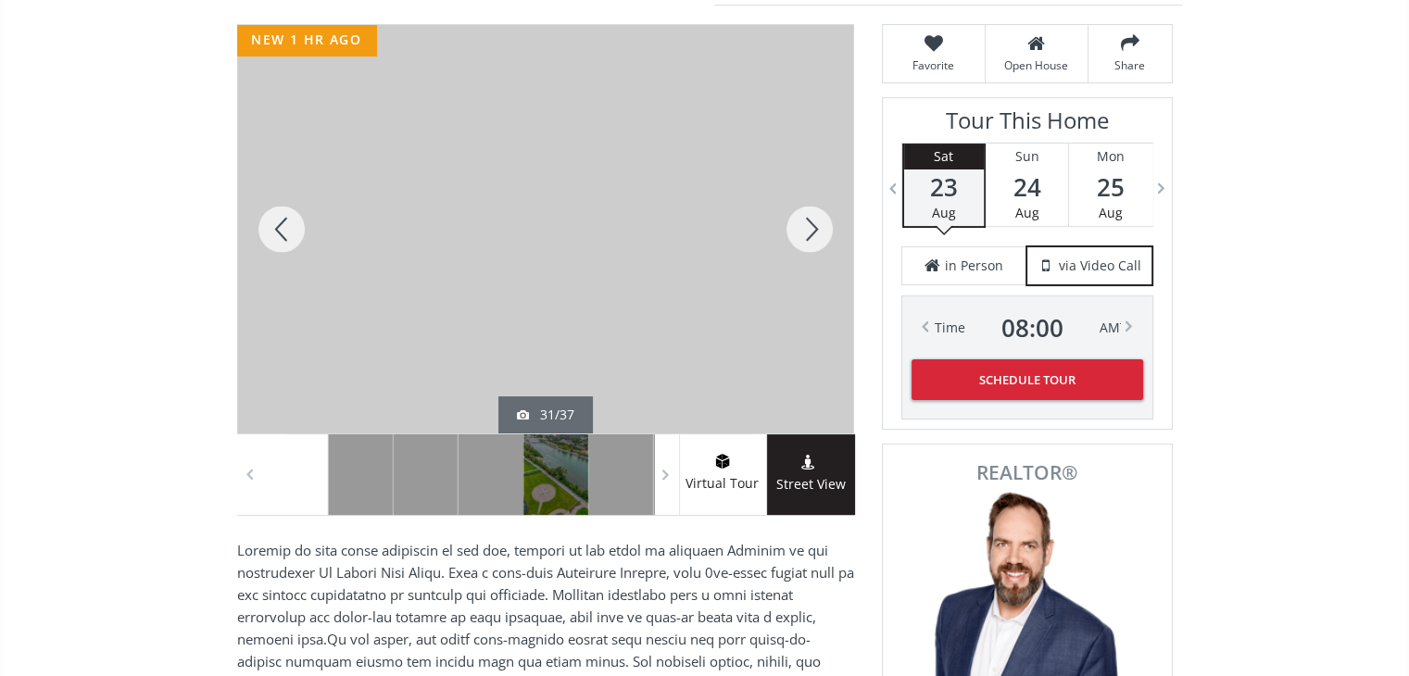
click at [790, 228] on div at bounding box center [809, 229] width 89 height 409
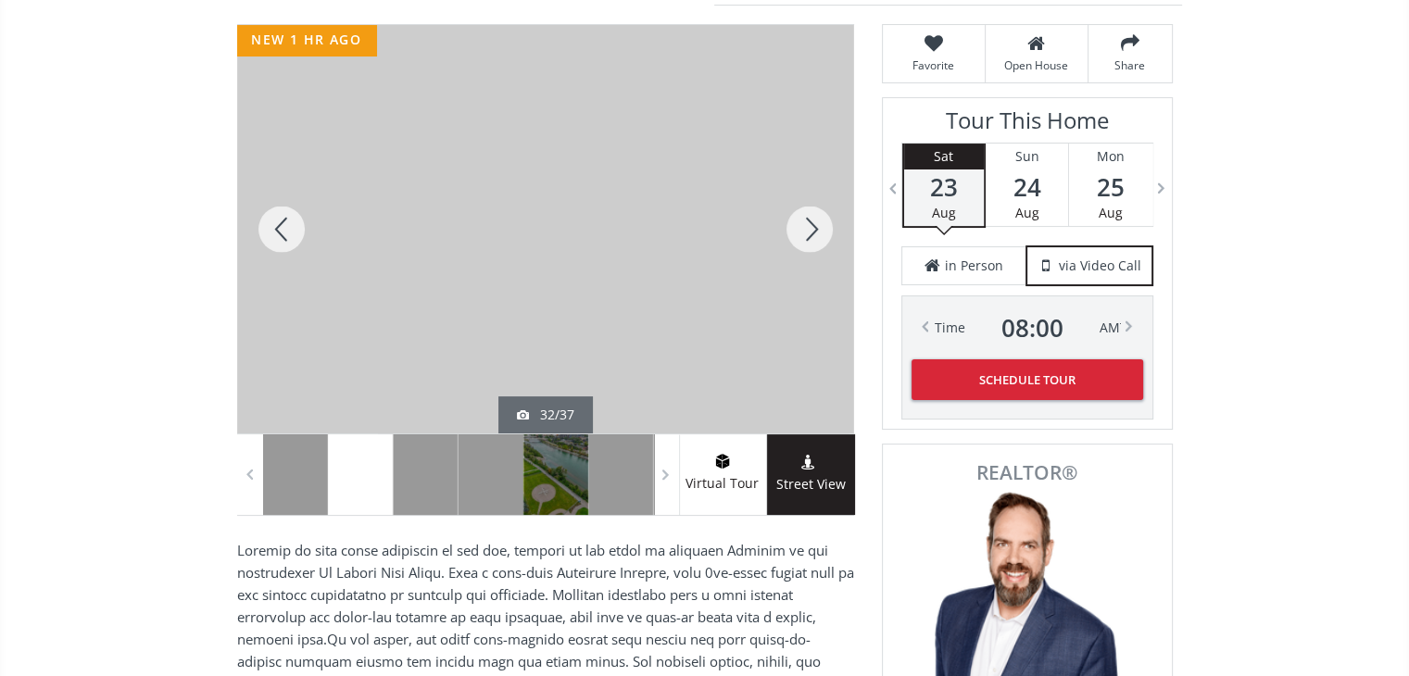
click at [790, 228] on div at bounding box center [809, 229] width 89 height 409
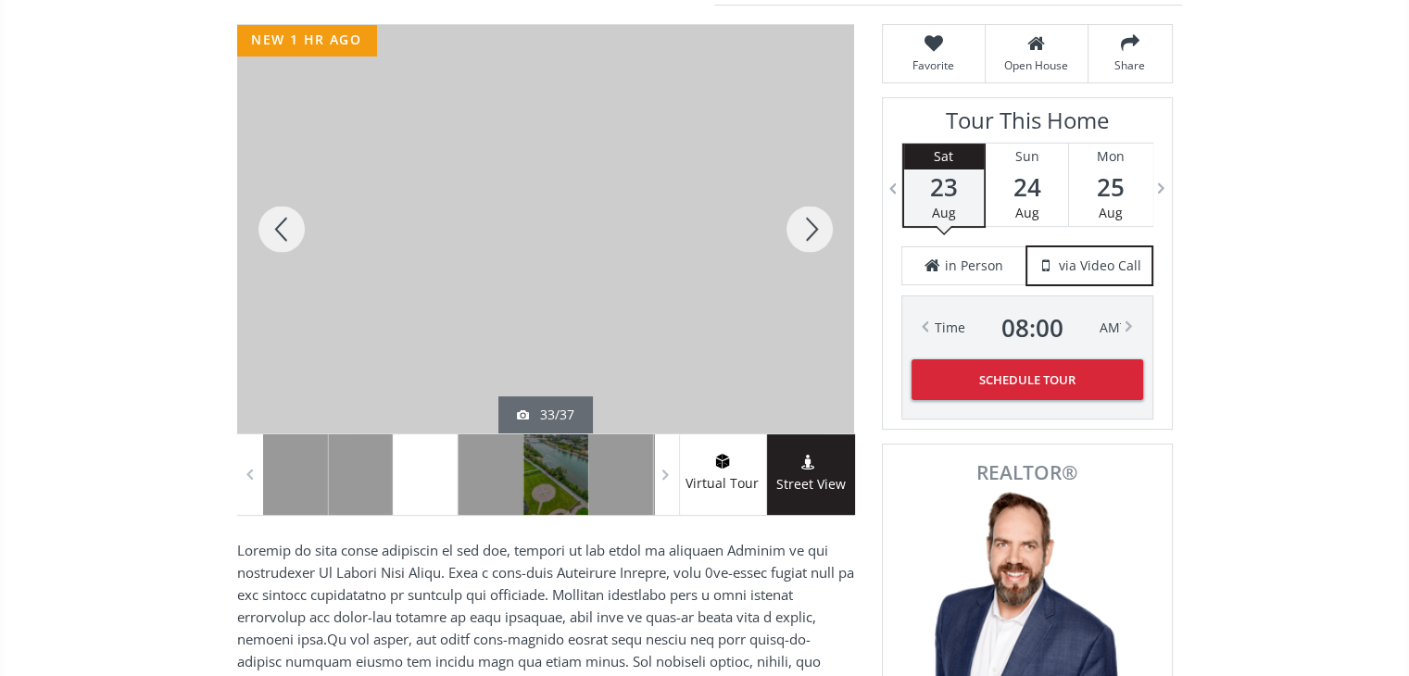
click at [790, 228] on div at bounding box center [809, 229] width 89 height 409
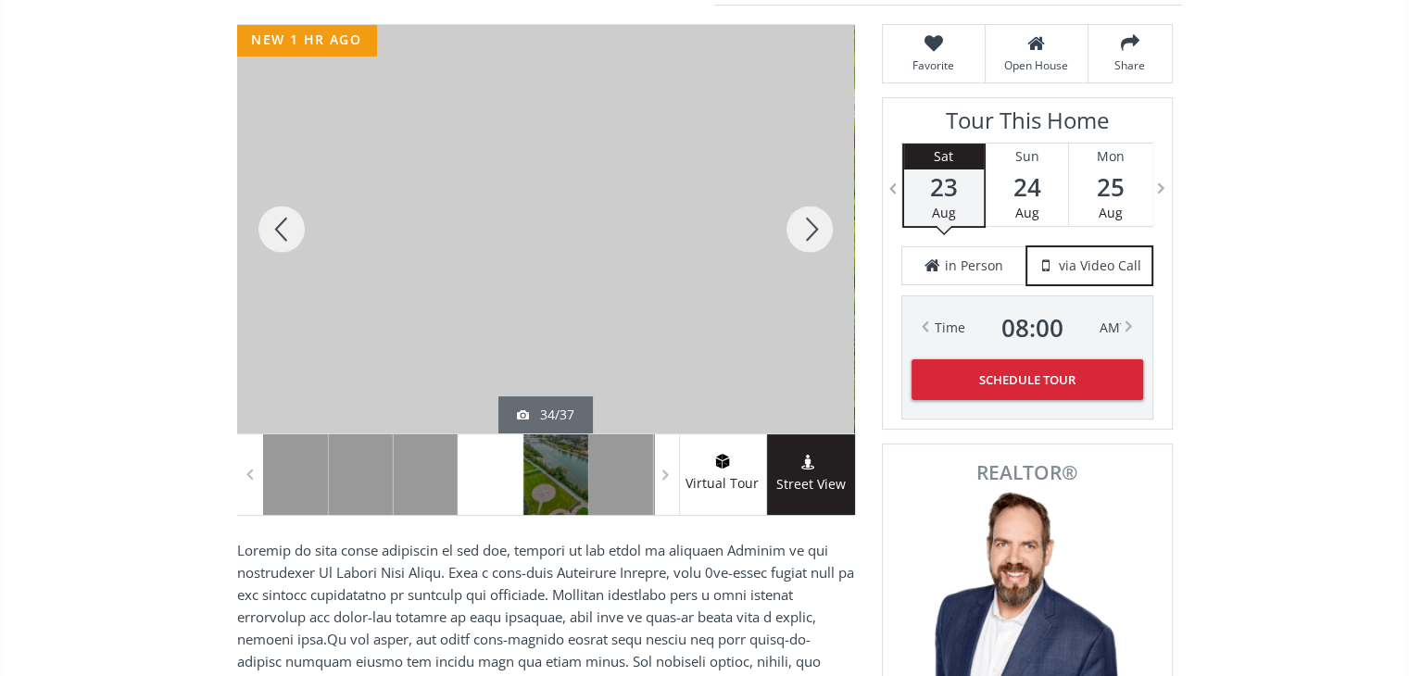
click at [790, 228] on div at bounding box center [809, 229] width 89 height 409
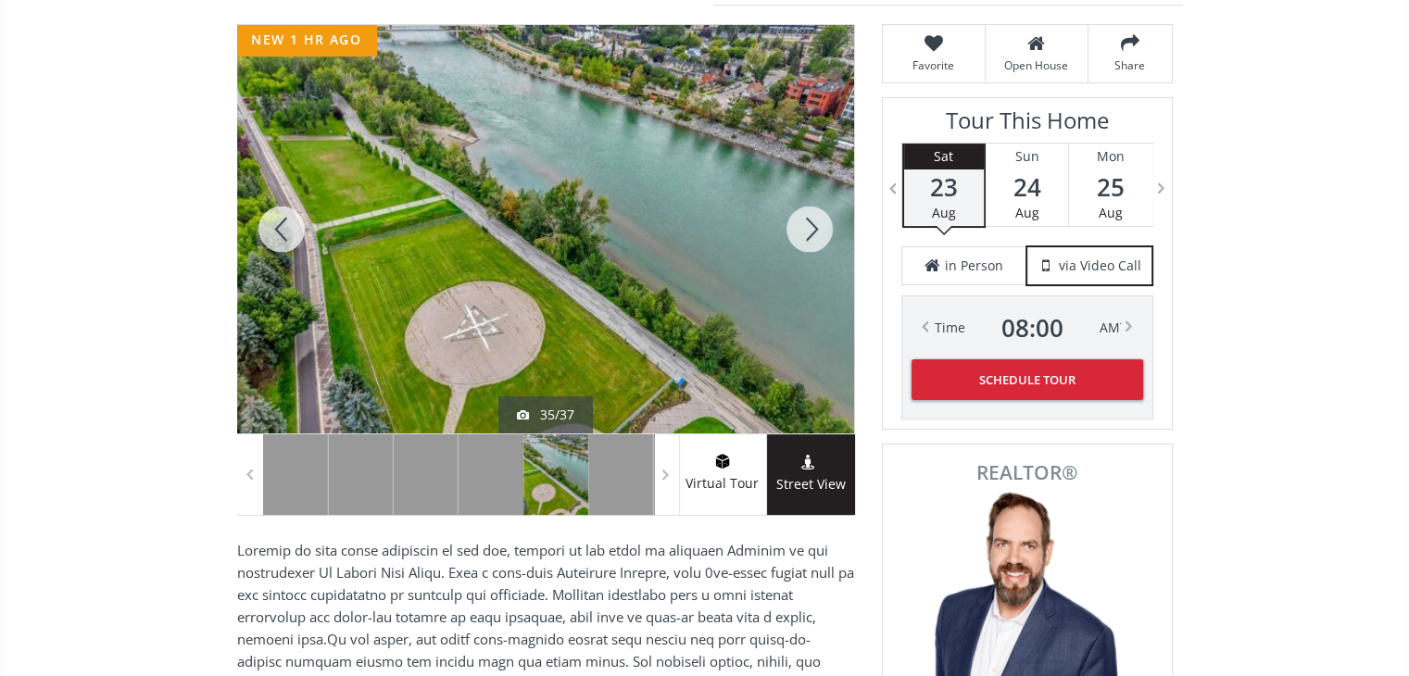
click at [790, 228] on div at bounding box center [809, 229] width 89 height 409
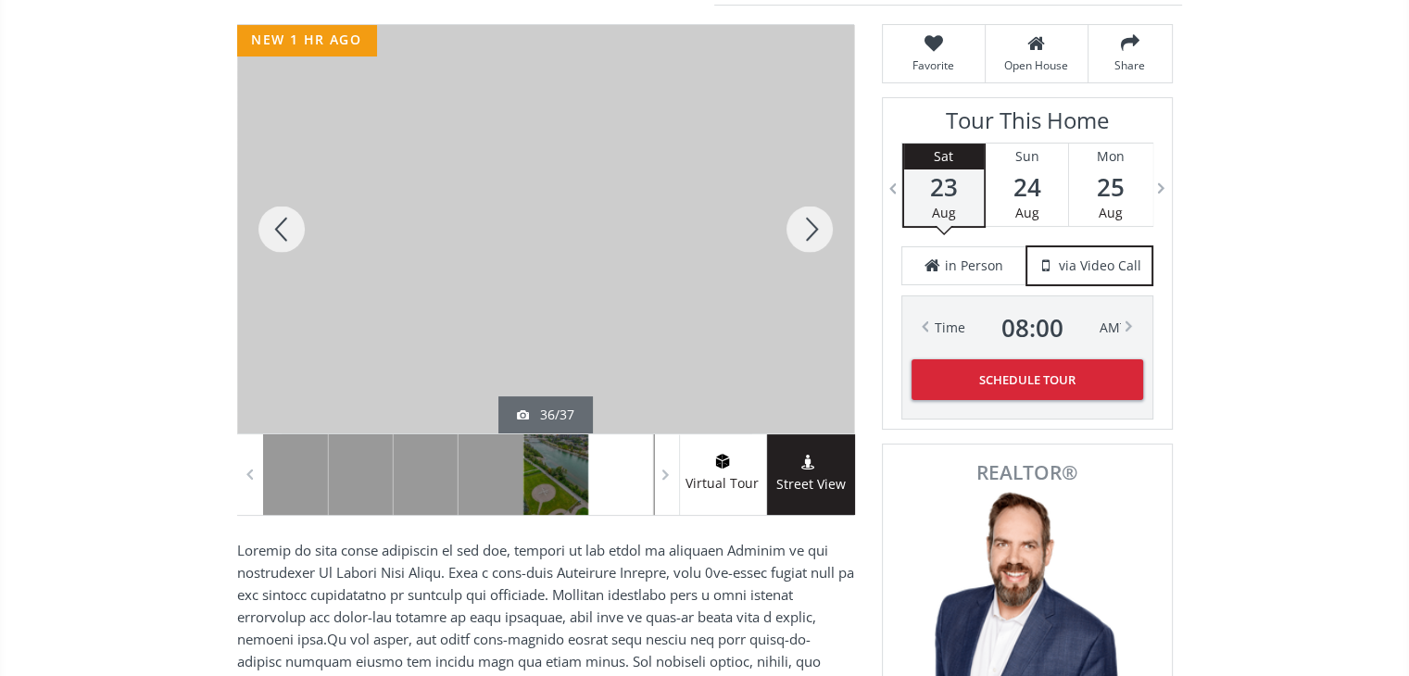
click at [790, 228] on div at bounding box center [809, 229] width 89 height 409
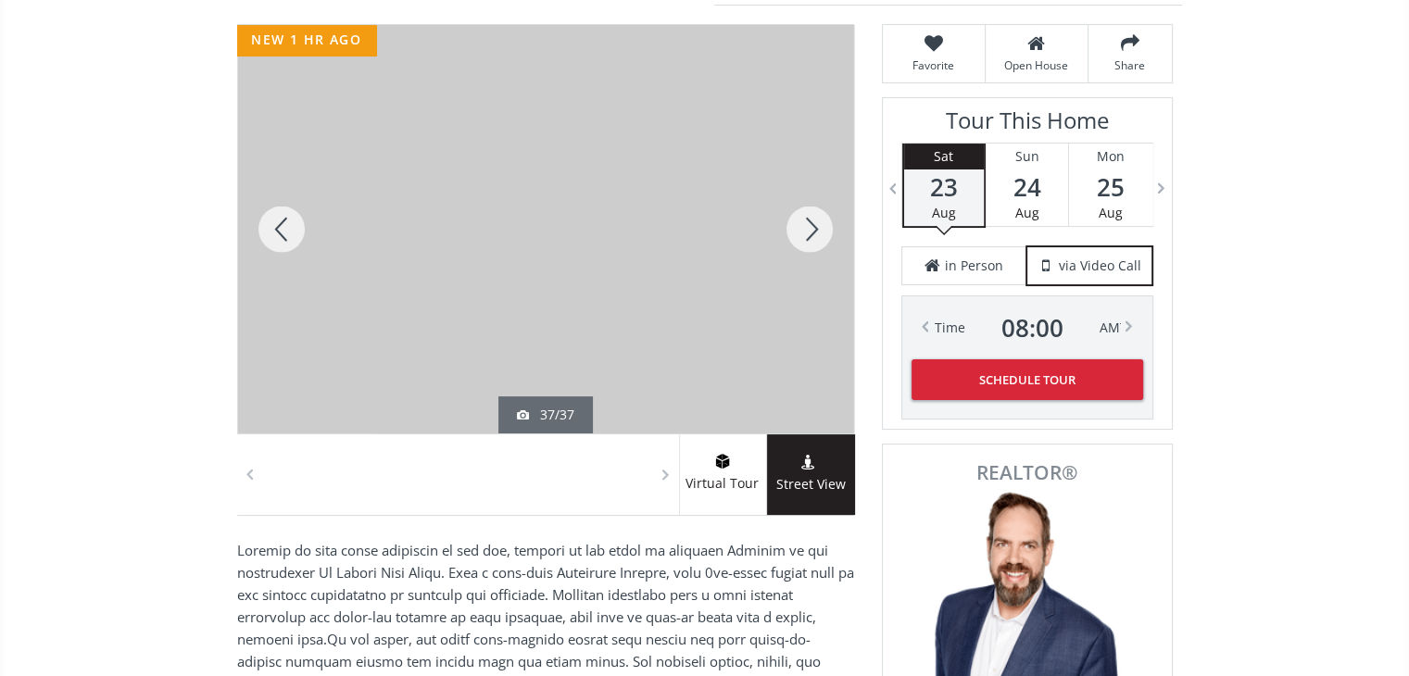
click at [790, 228] on div at bounding box center [809, 229] width 89 height 409
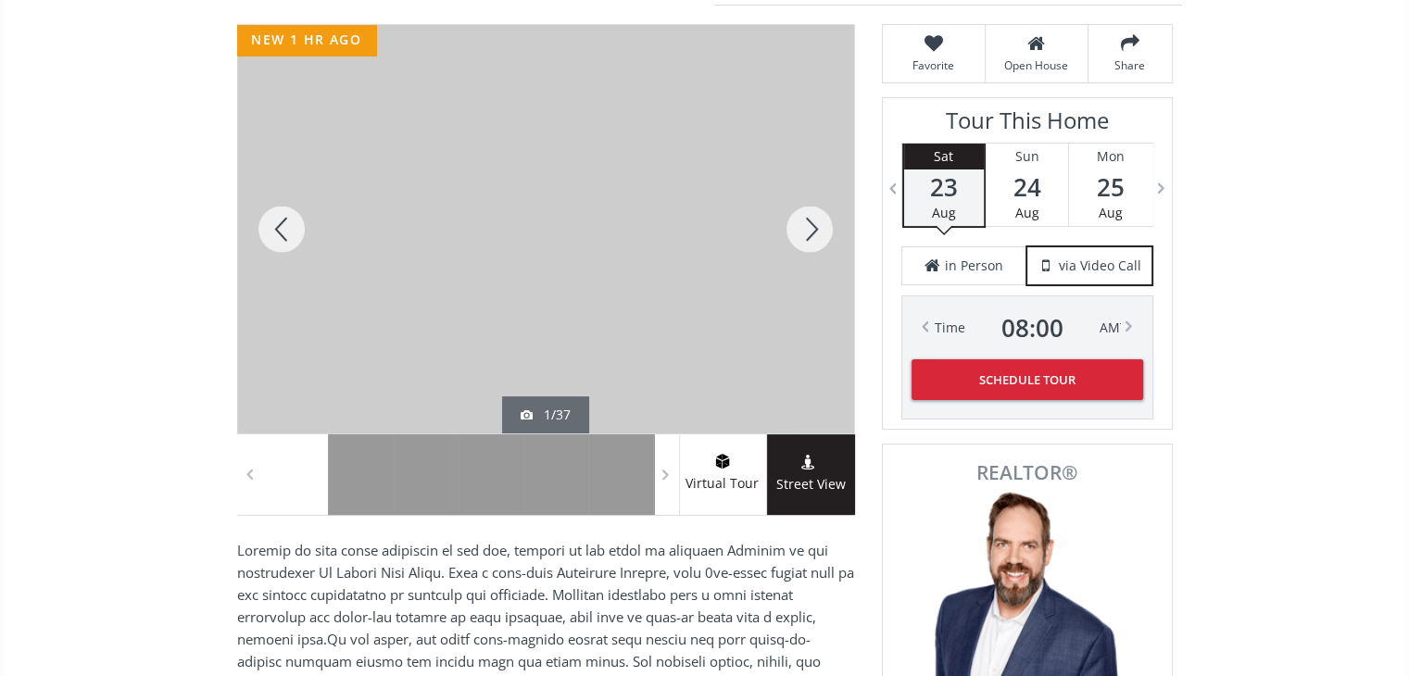
click at [790, 228] on div at bounding box center [809, 229] width 89 height 409
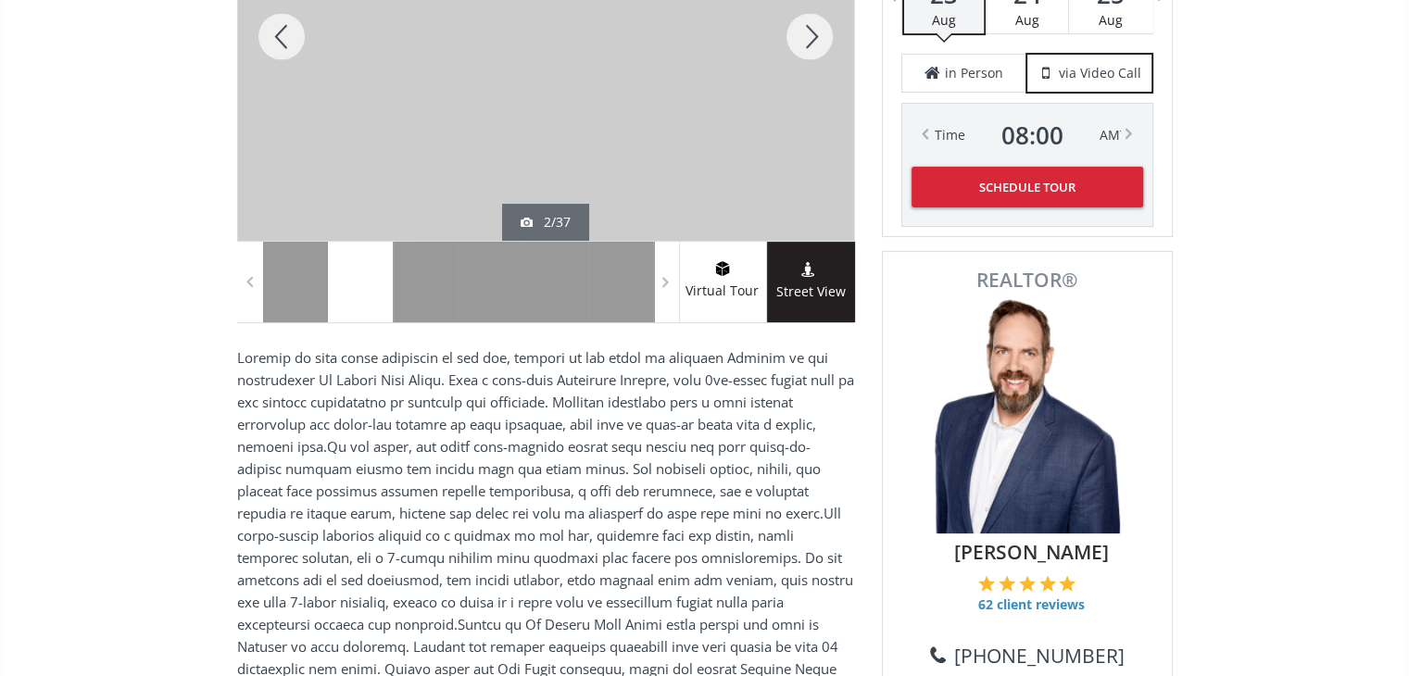
scroll to position [437, 0]
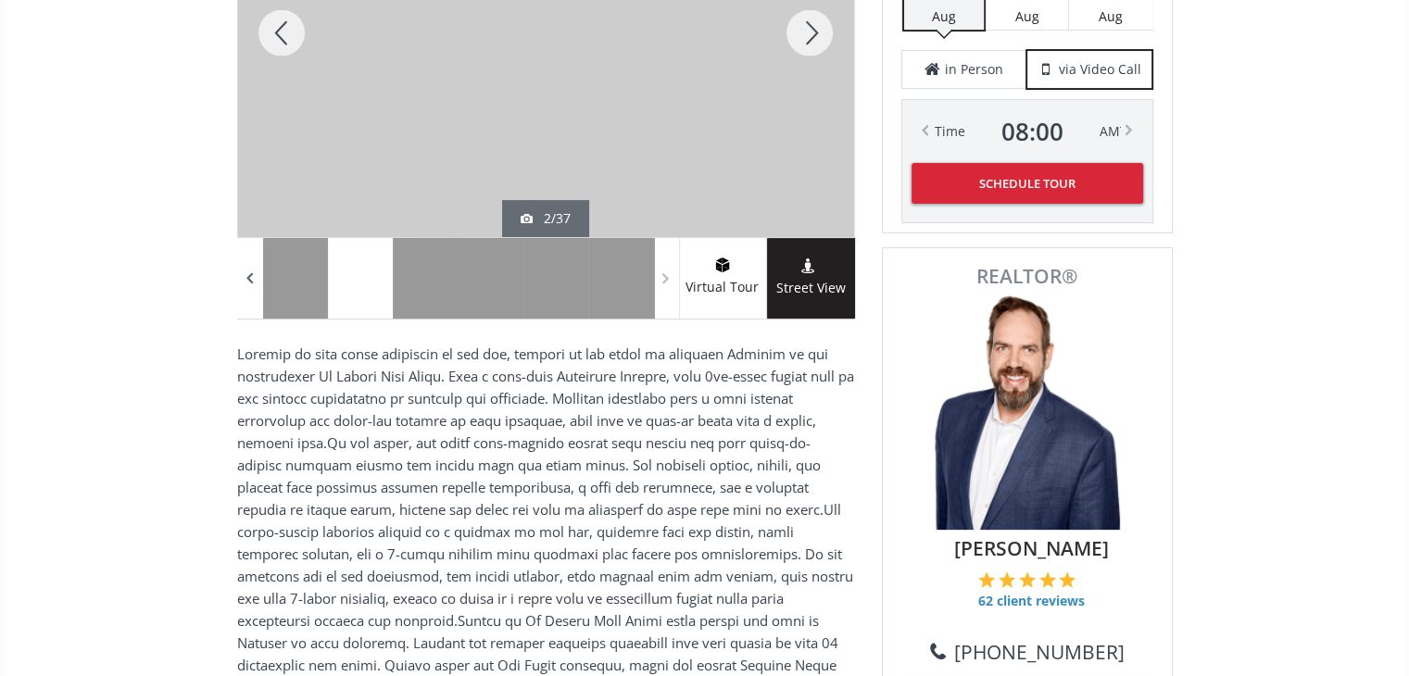
click at [251, 273] on span at bounding box center [250, 279] width 19 height 28
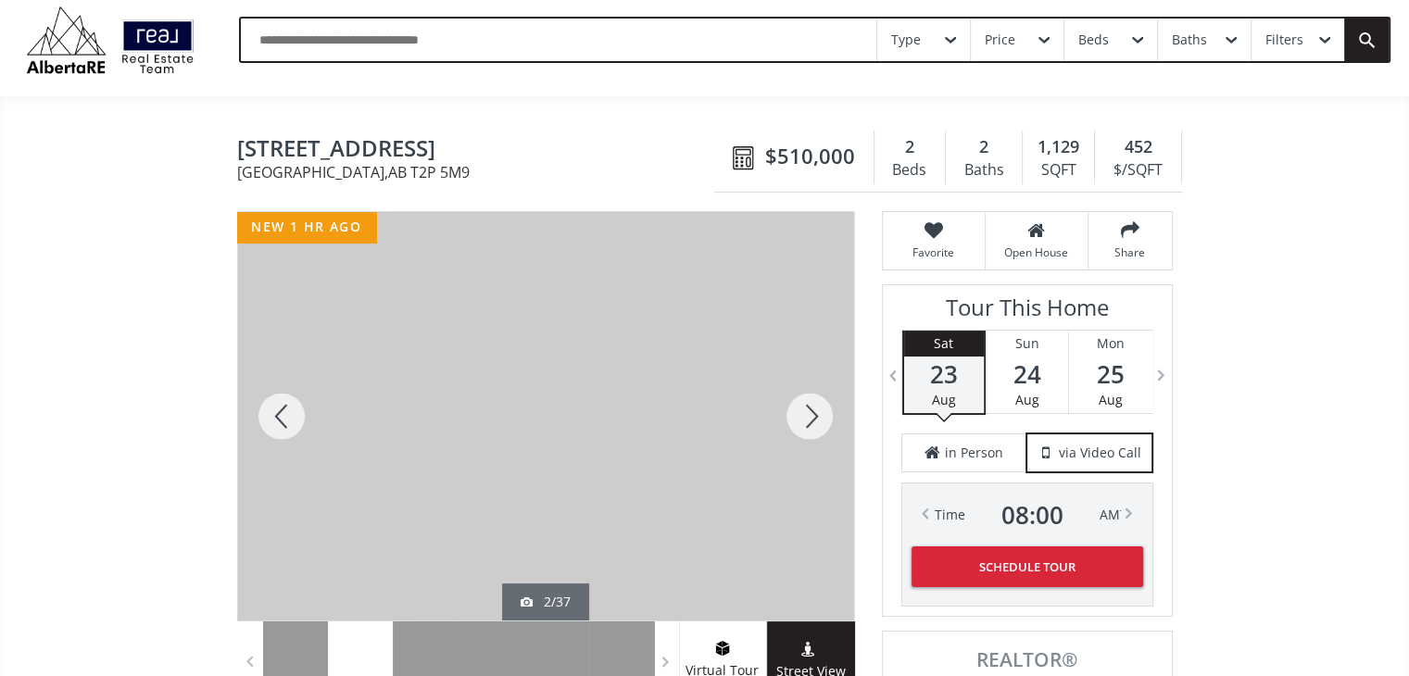
scroll to position [0, 0]
